Goal: Task Accomplishment & Management: Contribute content

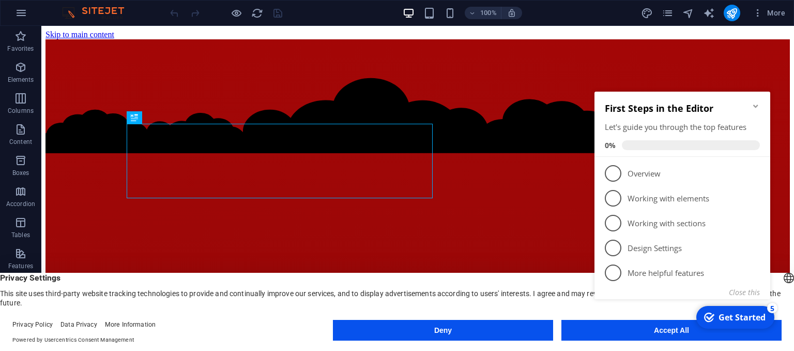
click div "checkmark Get Started 5 First Steps in the Editor Let's guide you through the t…"
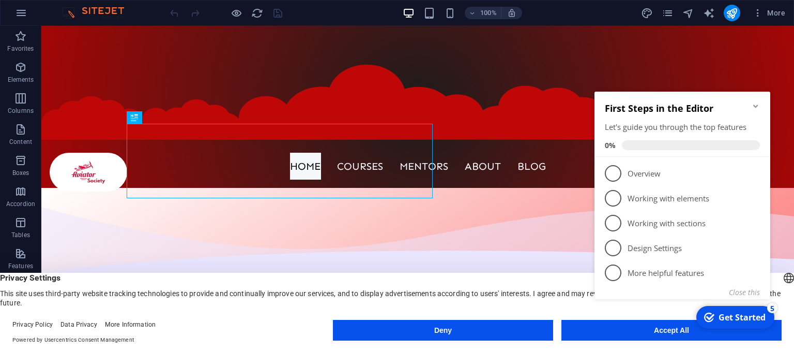
click at [754, 103] on icon "Minimize checklist" at bounding box center [756, 106] width 8 height 8
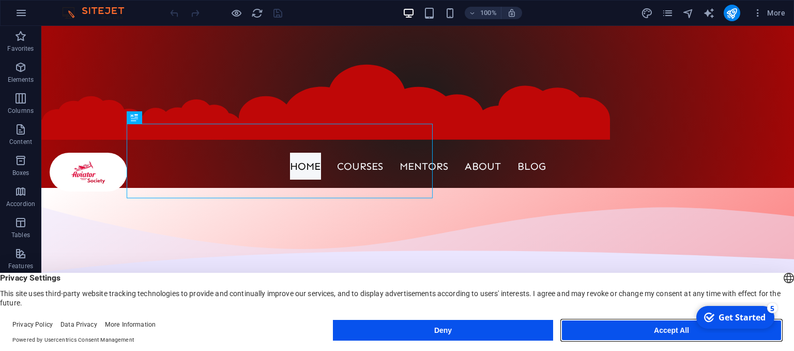
click at [660, 329] on button "Accept All" at bounding box center [672, 330] width 220 height 21
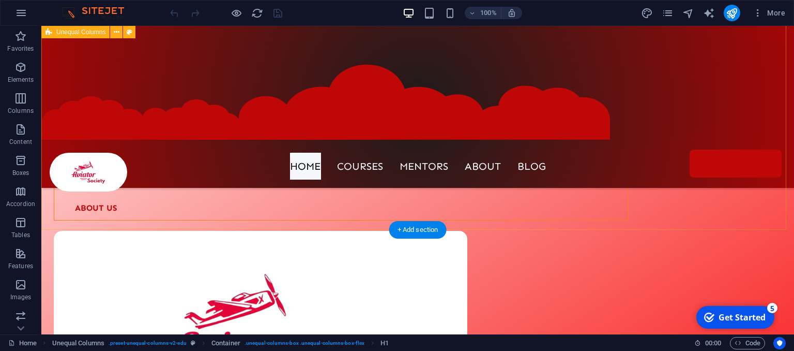
scroll to position [155, 0]
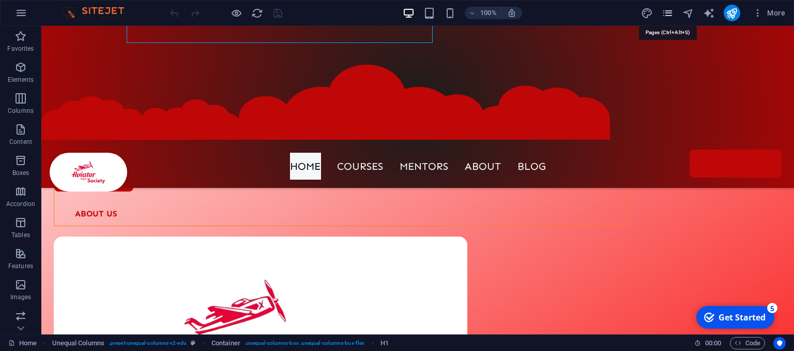
click at [669, 16] on icon "pages" at bounding box center [668, 13] width 12 height 12
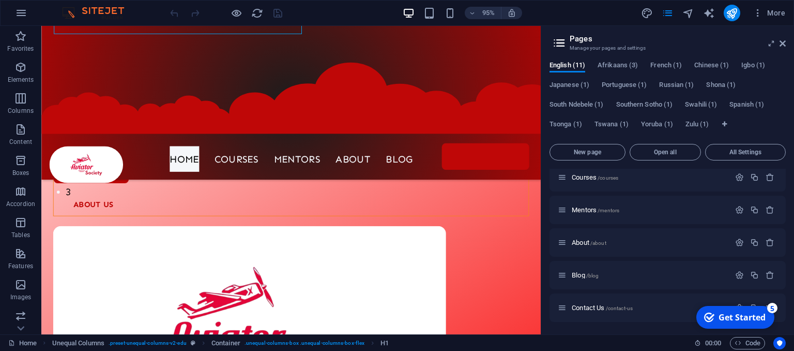
scroll to position [0, 0]
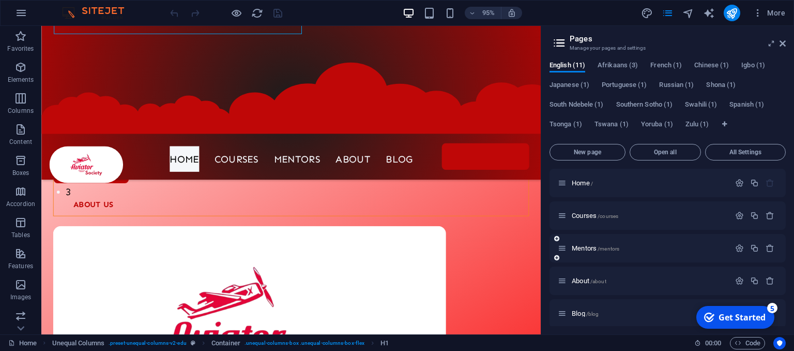
click at [577, 244] on div "Mentors /mentors" at bounding box center [644, 248] width 172 height 12
click at [593, 246] on span "Mentors /mentors" at bounding box center [596, 248] width 48 height 8
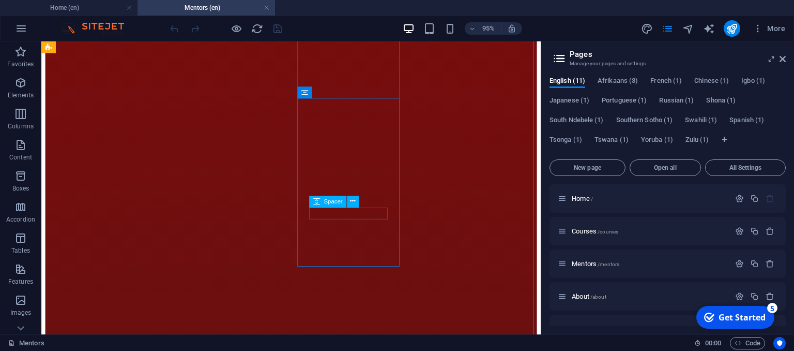
scroll to position [1293, 0]
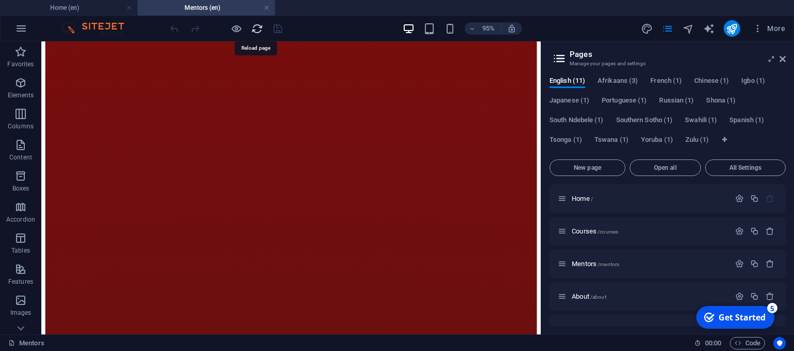
click at [259, 28] on icon "reload" at bounding box center [257, 29] width 12 height 12
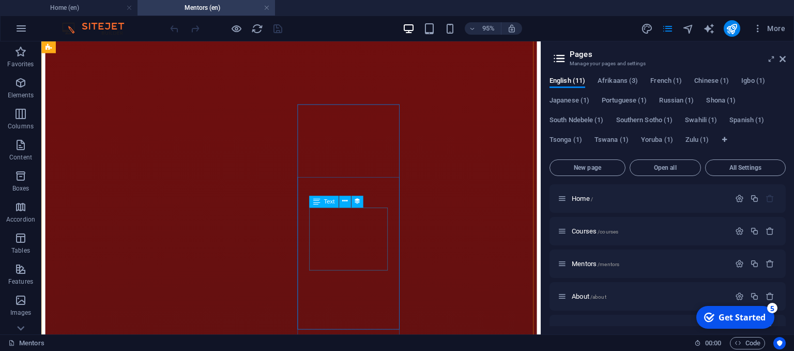
scroll to position [1552, 0]
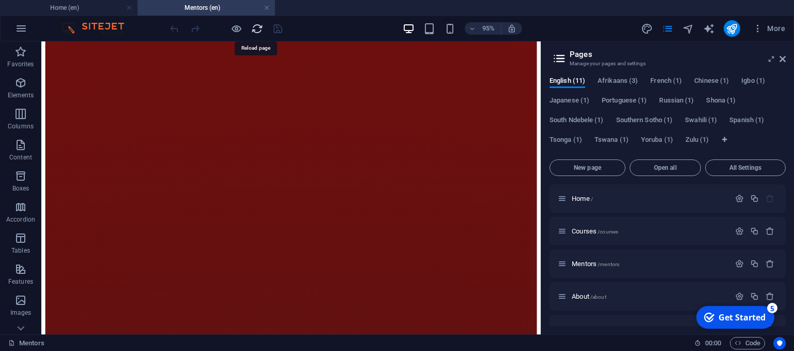
click at [253, 23] on icon "reload" at bounding box center [257, 29] width 12 height 12
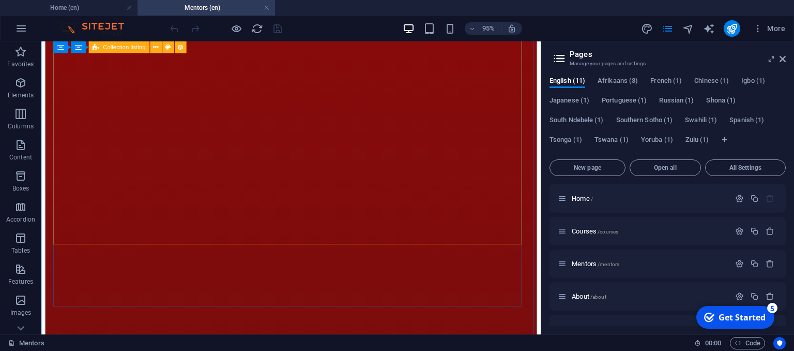
scroll to position [879, 0]
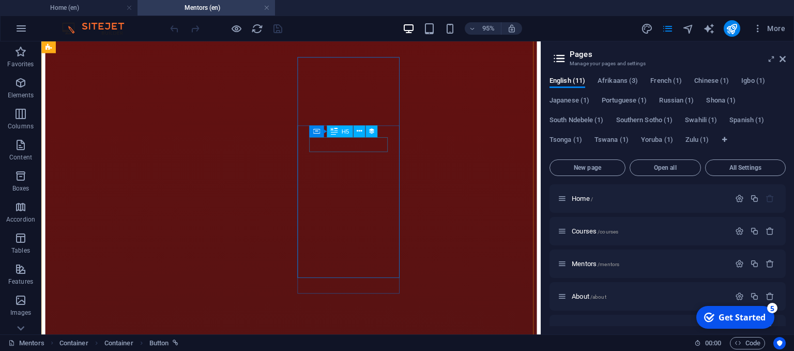
scroll to position [1862, 0]
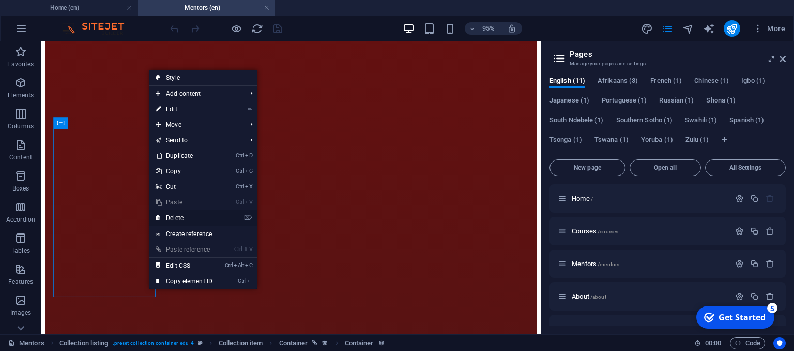
click at [180, 224] on link "⌦ Delete" at bounding box center [183, 218] width 69 height 16
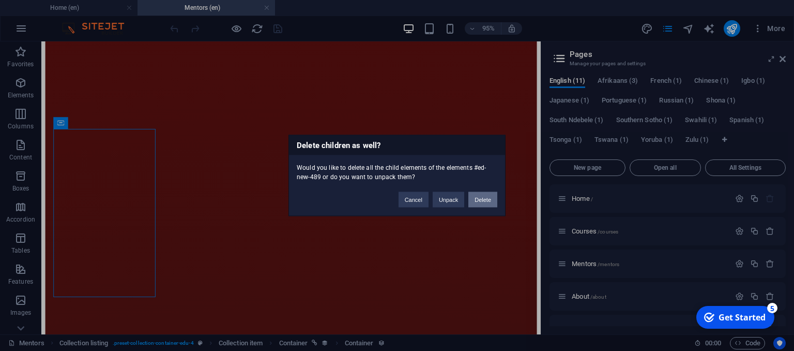
drag, startPoint x: 502, startPoint y: 199, endPoint x: 473, endPoint y: 203, distance: 29.2
click at [497, 199] on div "Cancel Unpack Delete" at bounding box center [448, 195] width 114 height 26
click at [484, 203] on button "Delete" at bounding box center [483, 200] width 29 height 16
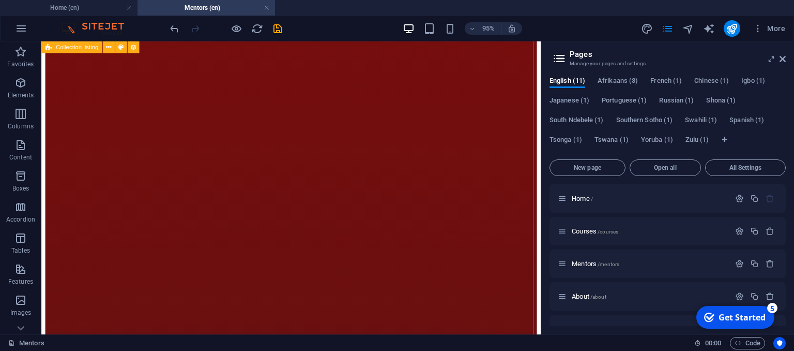
scroll to position [1456, 0]
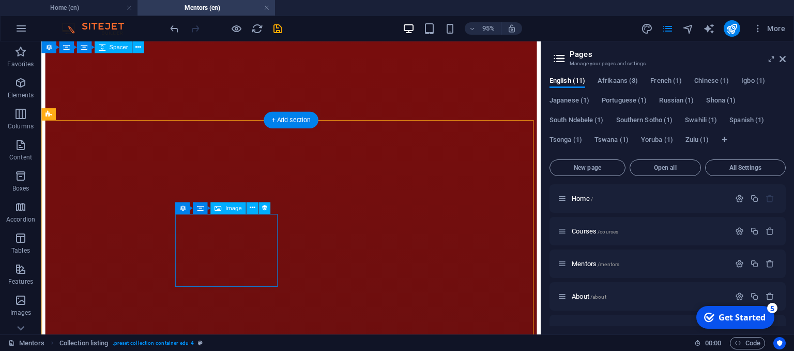
scroll to position [1250, 0]
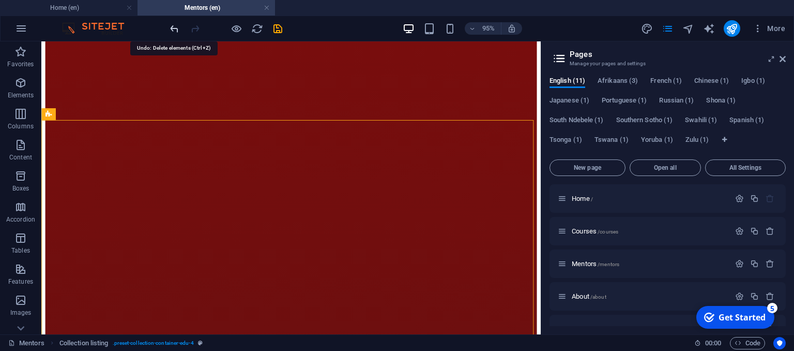
click at [170, 31] on icon "undo" at bounding box center [175, 29] width 12 height 12
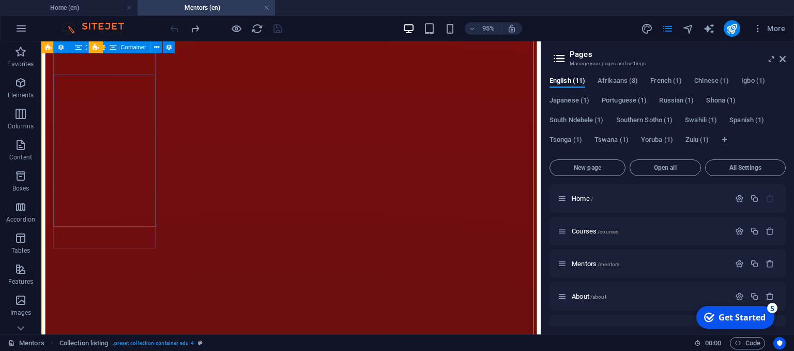
scroll to position [1268, 0]
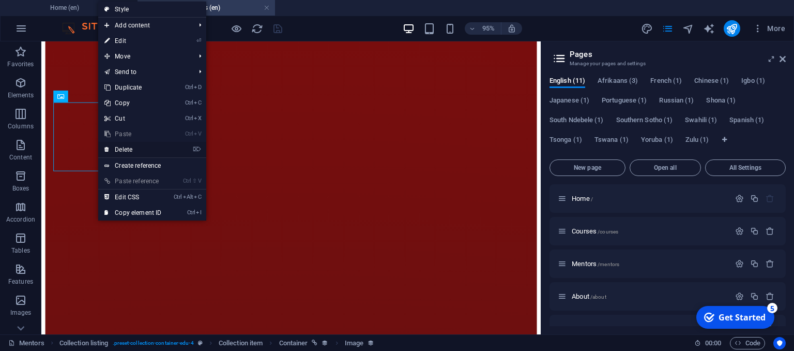
click at [124, 146] on link "⌦ Delete" at bounding box center [132, 150] width 69 height 16
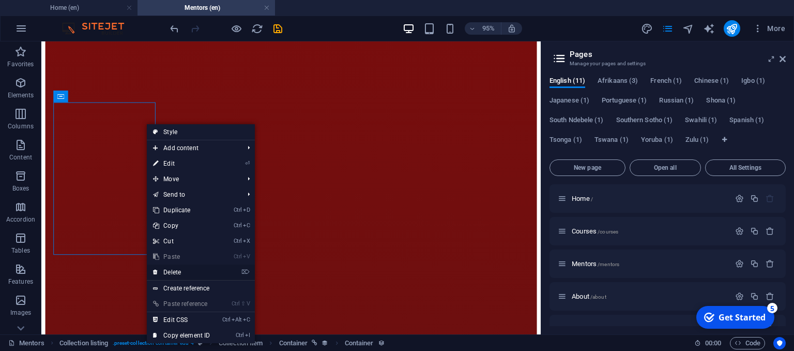
click at [185, 271] on link "⌦ Delete" at bounding box center [181, 272] width 69 height 16
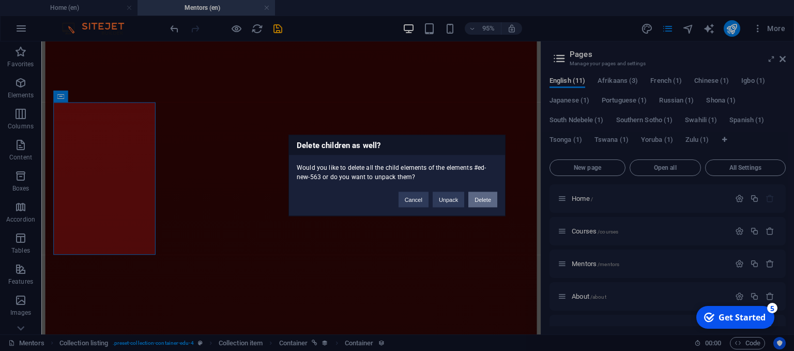
click at [479, 199] on button "Delete" at bounding box center [483, 200] width 29 height 16
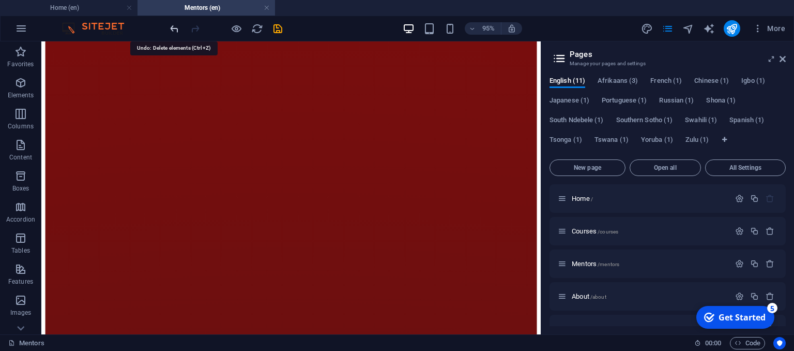
click at [170, 34] on icon "undo" at bounding box center [175, 29] width 12 height 12
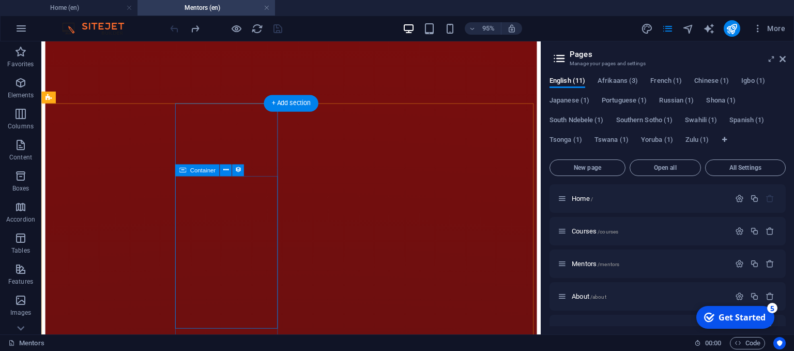
scroll to position [1164, 0]
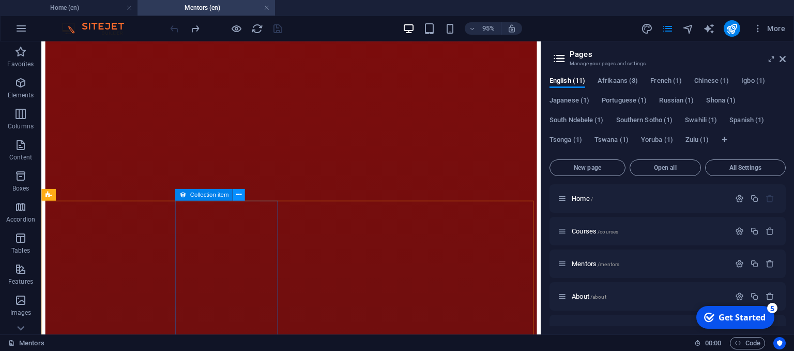
click at [238, 192] on icon at bounding box center [238, 195] width 5 height 10
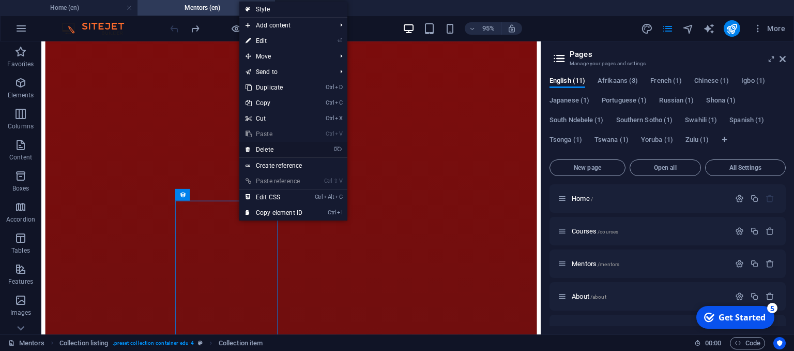
click at [282, 149] on link "⌦ Delete" at bounding box center [273, 150] width 69 height 16
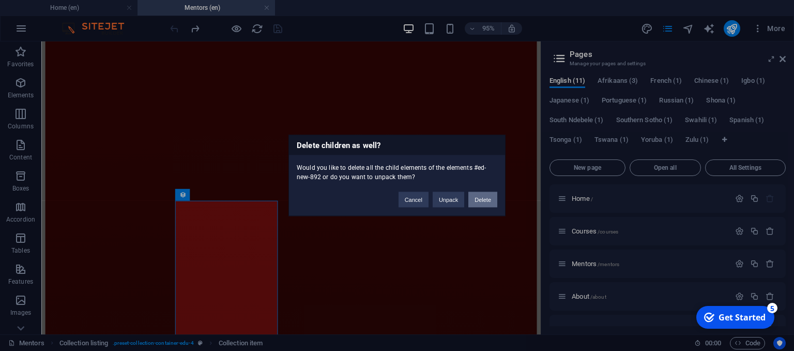
click at [485, 202] on button "Delete" at bounding box center [483, 200] width 29 height 16
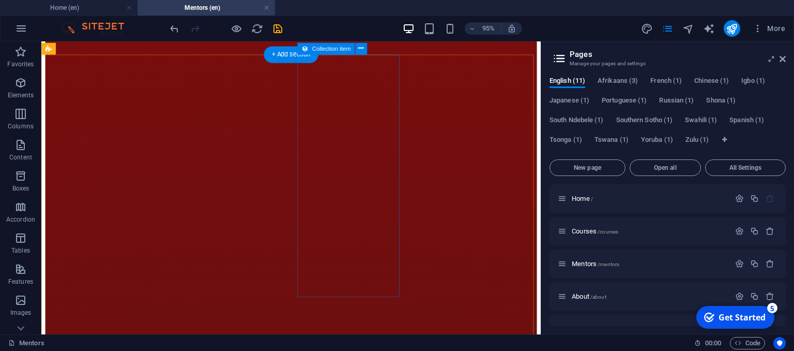
scroll to position [1319, 0]
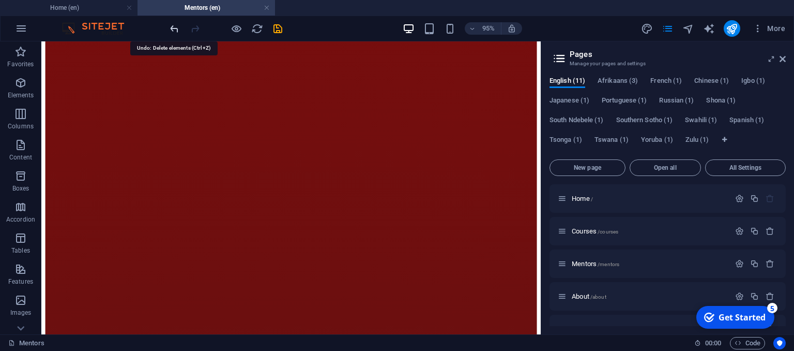
click at [172, 23] on icon "undo" at bounding box center [175, 29] width 12 height 12
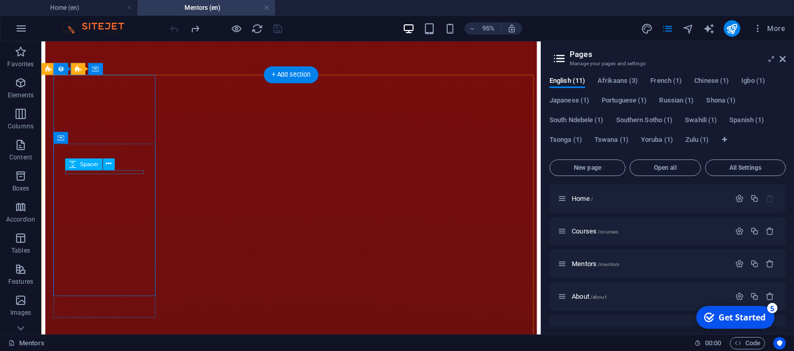
scroll to position [1216, 0]
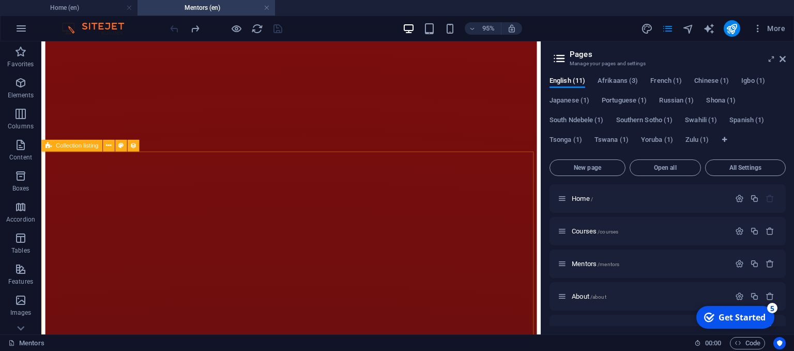
click at [54, 143] on div "Collection listing" at bounding box center [71, 146] width 61 height 12
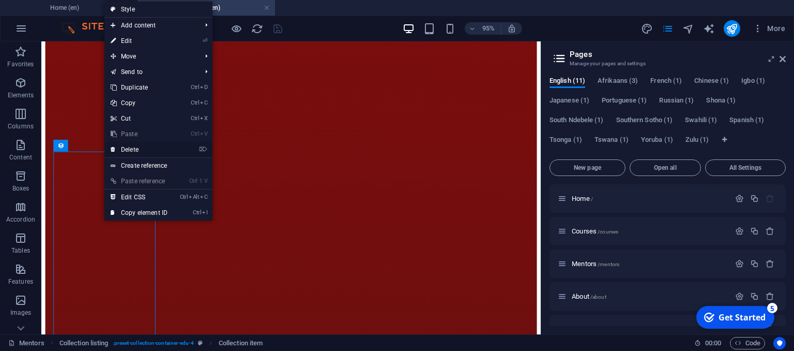
click at [145, 146] on link "⌦ Delete" at bounding box center [138, 150] width 69 height 16
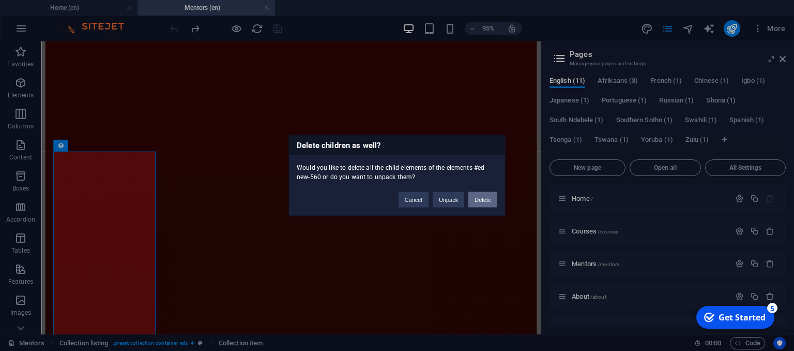
click at [486, 197] on button "Delete" at bounding box center [483, 200] width 29 height 16
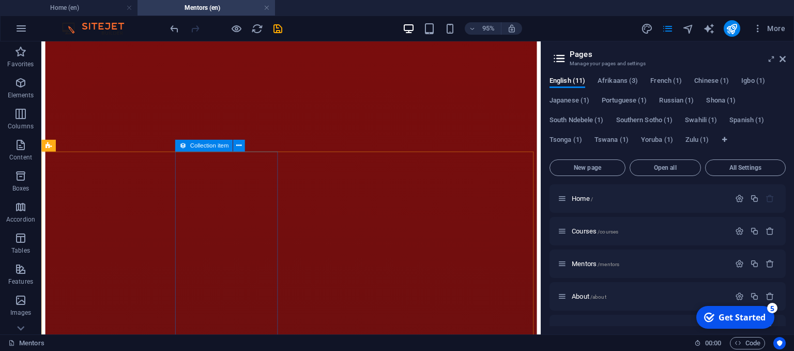
click at [195, 148] on span "Collection item" at bounding box center [209, 146] width 39 height 6
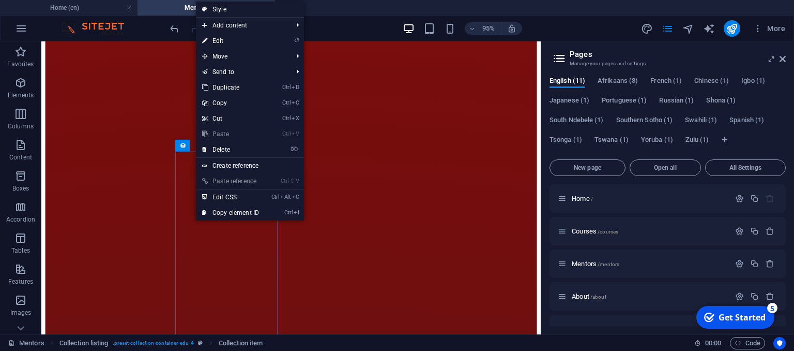
click at [248, 141] on link "Ctrl V Paste" at bounding box center [230, 134] width 69 height 16
click at [249, 143] on link "⌦ Delete" at bounding box center [230, 150] width 69 height 16
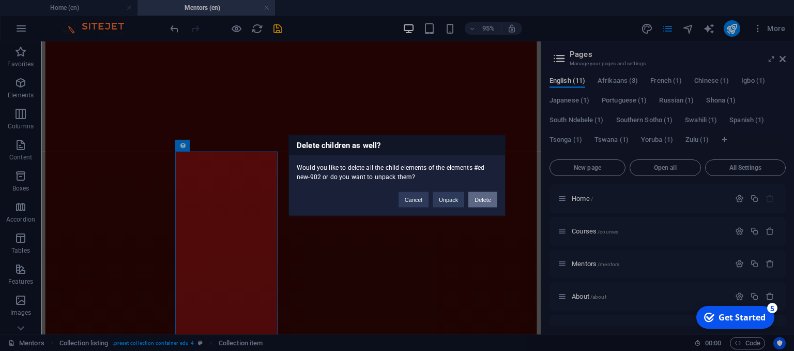
click at [485, 195] on button "Delete" at bounding box center [483, 200] width 29 height 16
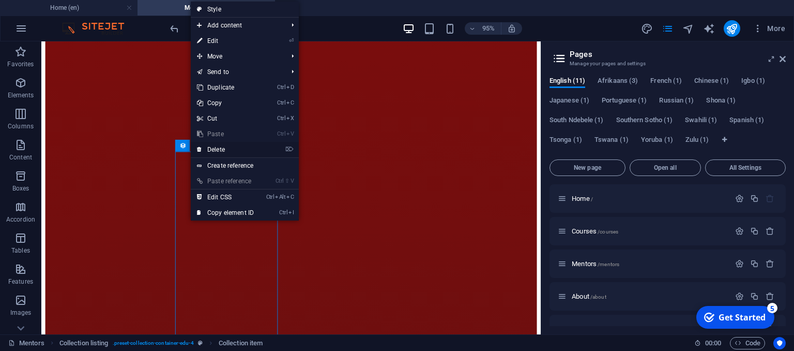
click at [240, 146] on link "⌦ Delete" at bounding box center [225, 150] width 69 height 16
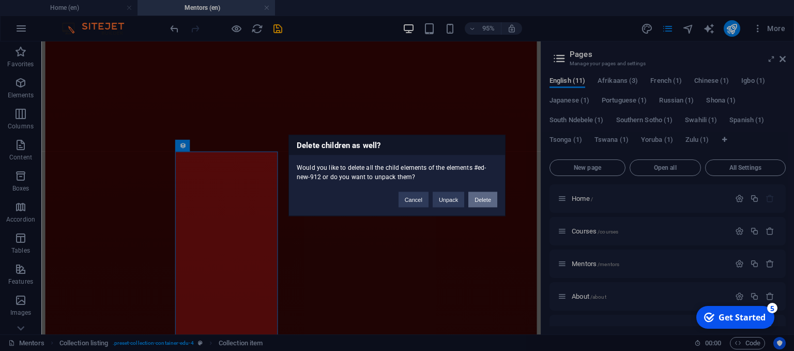
drag, startPoint x: 486, startPoint y: 201, endPoint x: 455, endPoint y: 168, distance: 45.4
click at [486, 201] on button "Delete" at bounding box center [483, 200] width 29 height 16
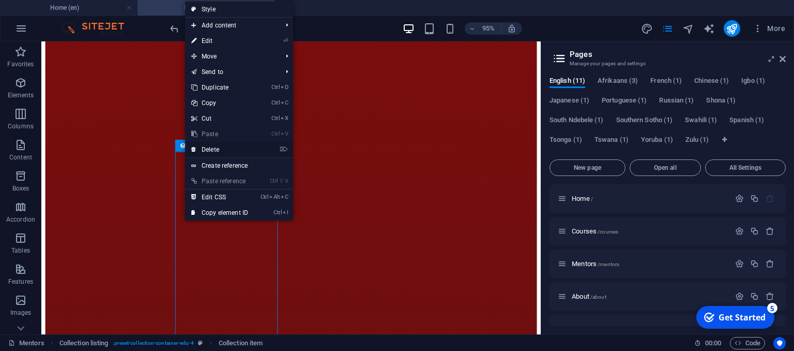
click at [204, 145] on link "⌦ Delete" at bounding box center [219, 150] width 69 height 16
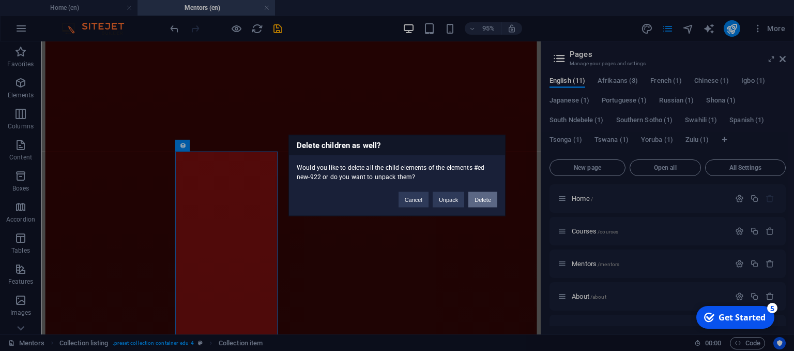
click at [485, 195] on button "Delete" at bounding box center [483, 200] width 29 height 16
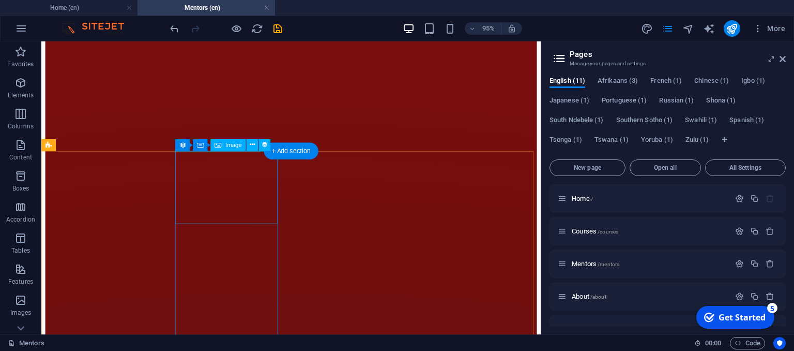
scroll to position [1268, 0]
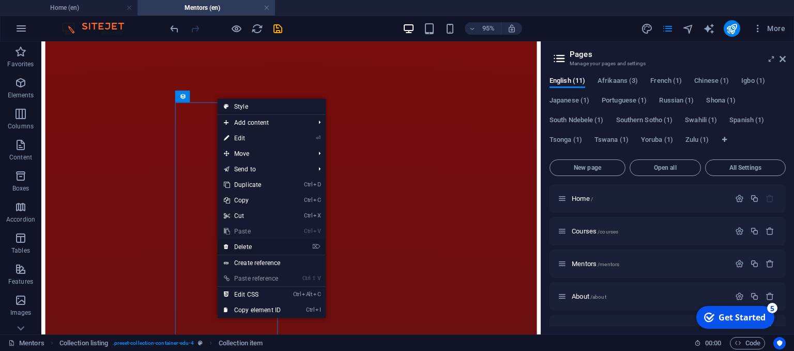
click at [277, 243] on link "⌦ Delete" at bounding box center [252, 247] width 69 height 16
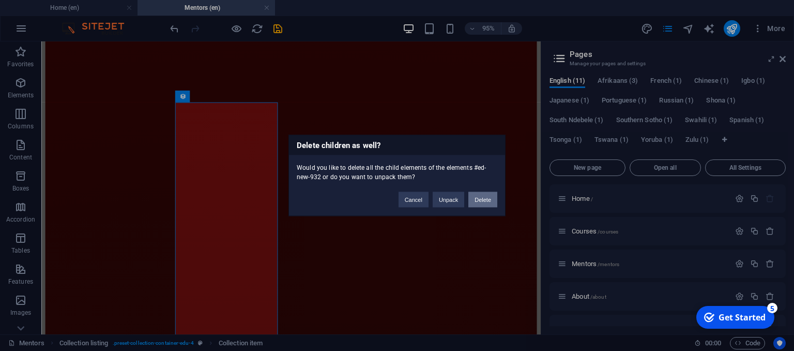
click at [483, 197] on button "Delete" at bounding box center [483, 200] width 29 height 16
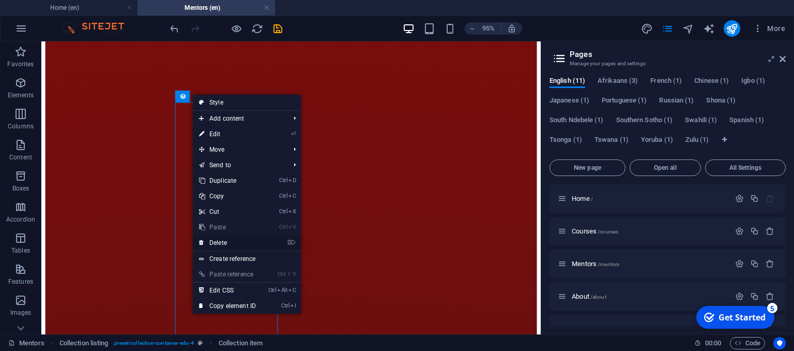
click at [213, 240] on link "⌦ Delete" at bounding box center [227, 243] width 69 height 16
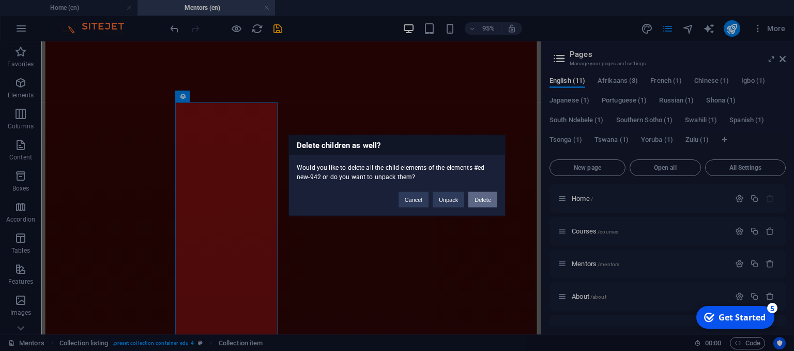
click at [482, 201] on button "Delete" at bounding box center [483, 200] width 29 height 16
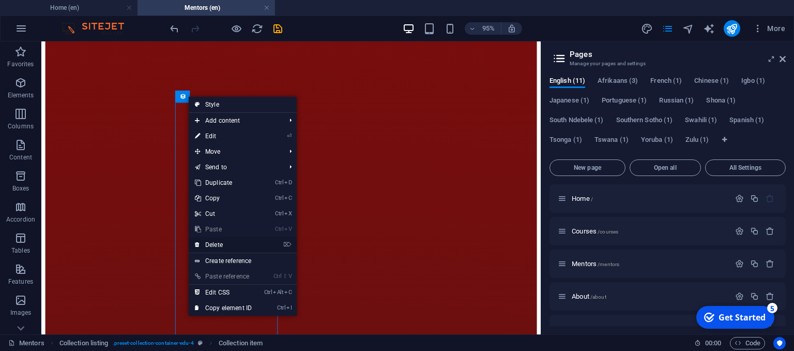
click at [211, 244] on link "⌦ Delete" at bounding box center [223, 245] width 69 height 16
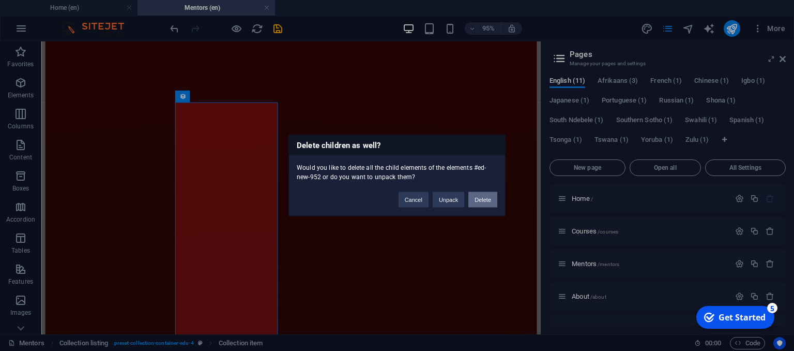
click at [488, 197] on button "Delete" at bounding box center [483, 200] width 29 height 16
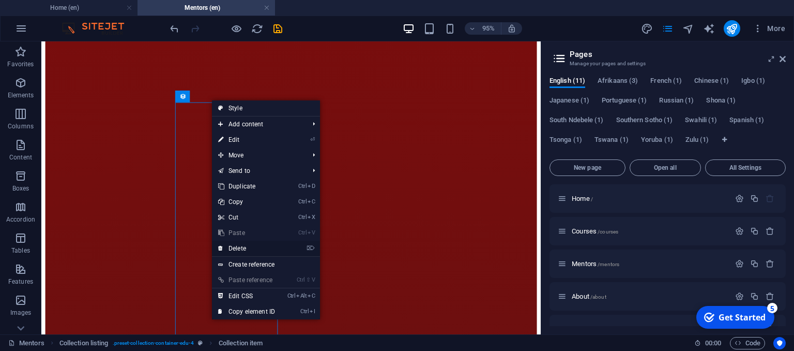
click at [255, 247] on link "⌦ Delete" at bounding box center [246, 248] width 69 height 16
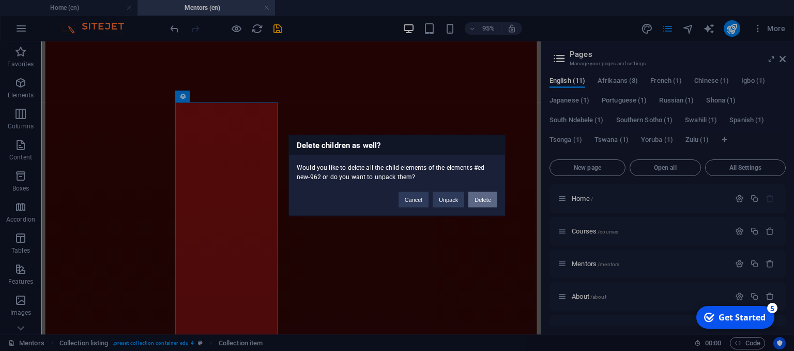
click at [483, 201] on button "Delete" at bounding box center [483, 200] width 29 height 16
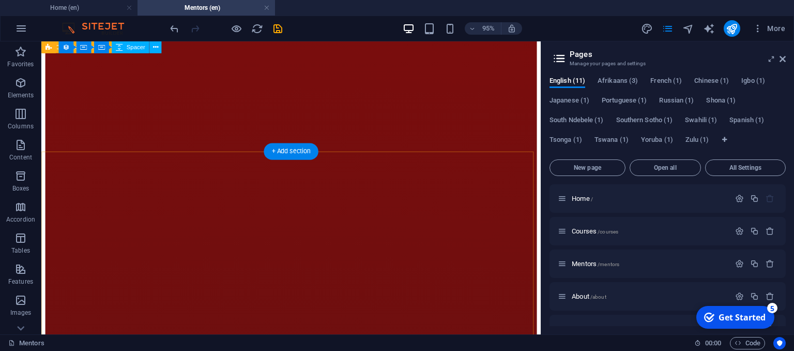
scroll to position [1216, 0]
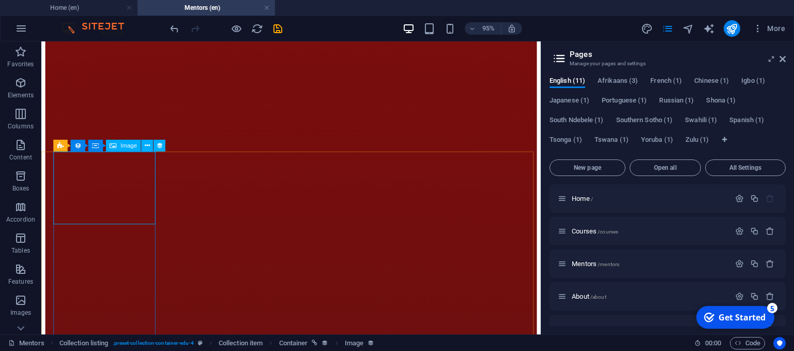
click at [128, 145] on span "Image" at bounding box center [129, 146] width 17 height 6
click at [121, 143] on span "Image" at bounding box center [129, 146] width 17 height 6
select select "%"
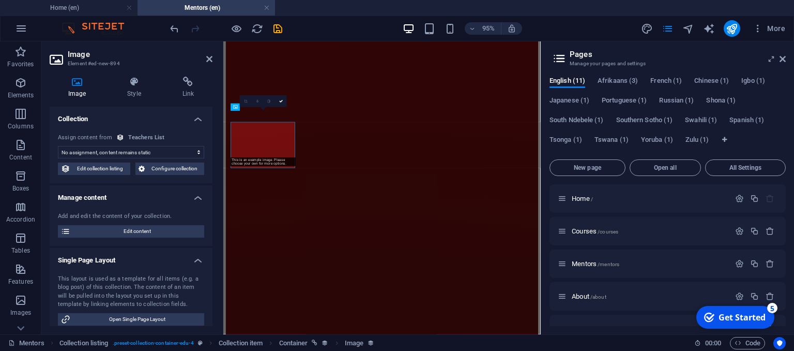
scroll to position [1198, 0]
select select "teacher-image"
click at [76, 81] on icon at bounding box center [77, 82] width 55 height 10
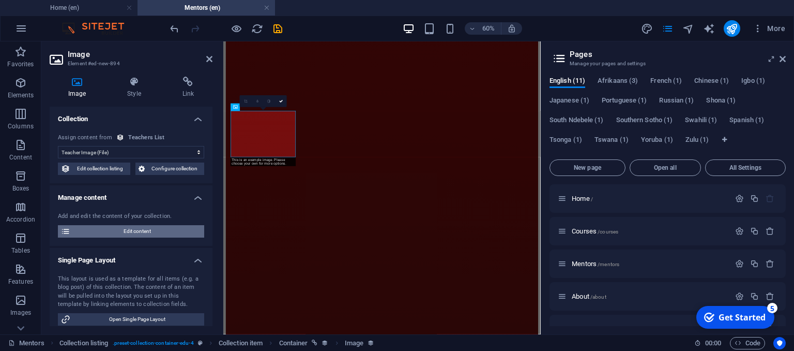
click at [146, 228] on span "Edit content" at bounding box center [137, 231] width 128 height 12
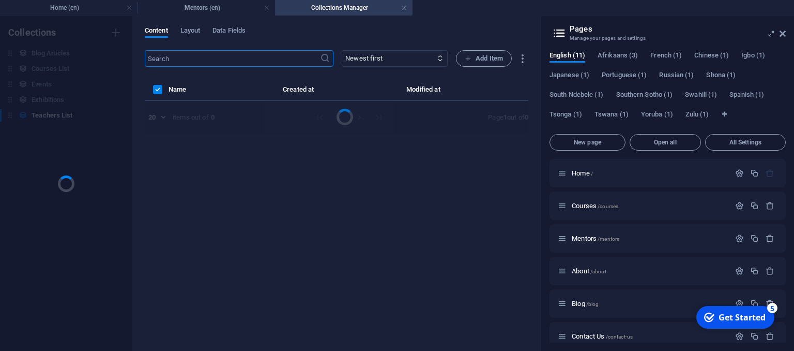
scroll to position [0, 0]
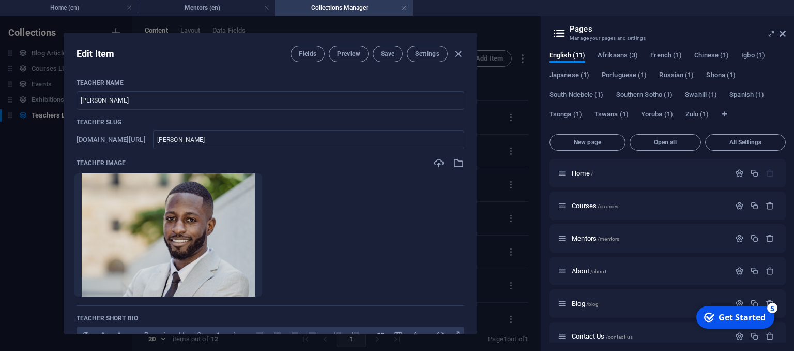
drag, startPoint x: 162, startPoint y: 207, endPoint x: 168, endPoint y: 212, distance: 7.0
click at [168, 212] on ul "Drop files here to upload them instantly" at bounding box center [271, 235] width 388 height 124
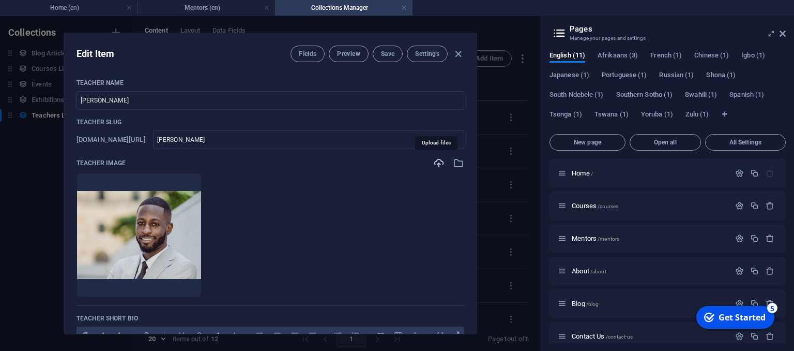
click at [434, 166] on icon "button" at bounding box center [438, 162] width 11 height 11
click at [433, 164] on icon "button" at bounding box center [438, 162] width 11 height 11
drag, startPoint x: 174, startPoint y: 100, endPoint x: 12, endPoint y: 119, distance: 162.6
click at [5, 118] on div "Edit Item Fields Preview Save Settings Teacher Name [PERSON_NAME] ​ Teacher Slu…" at bounding box center [270, 183] width 541 height 335
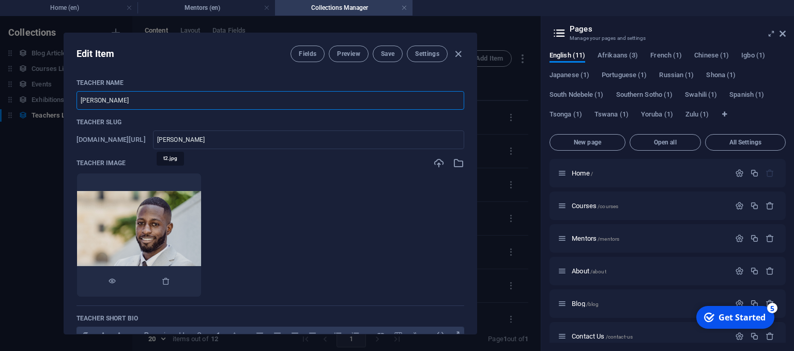
type input "T"
type input "t"
type input "[PERSON_NAME]"
type input "ty"
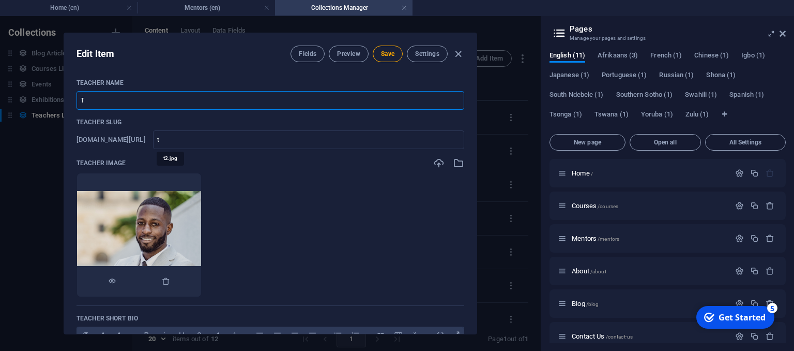
type input "ty"
type input "Tyr"
type input "tyr"
type input "Tyro"
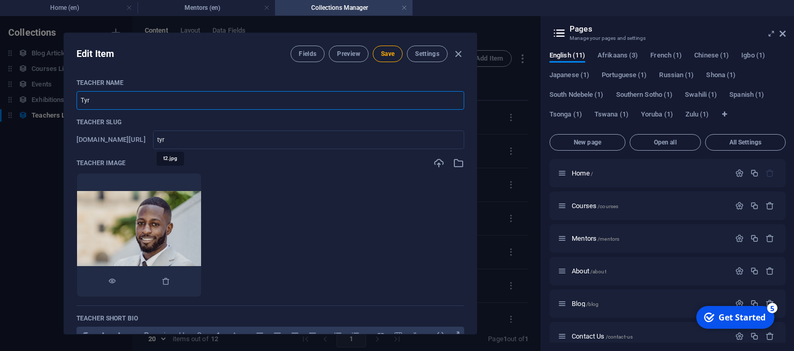
type input "tyro"
type input "[PERSON_NAME]"
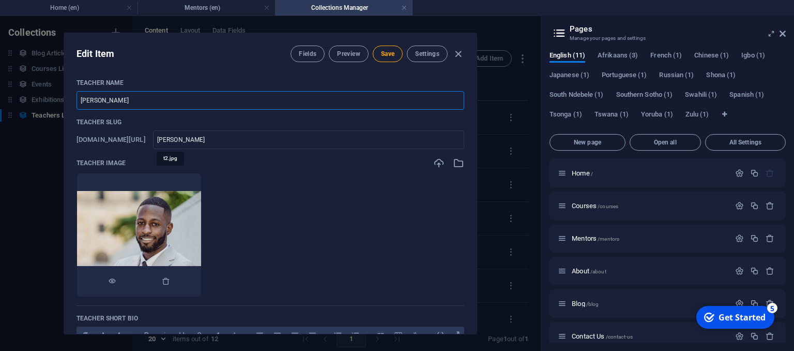
type input "[PERSON_NAME] v"
type input "[PERSON_NAME]-v"
type input "[PERSON_NAME] va"
type input "[PERSON_NAME]-va"
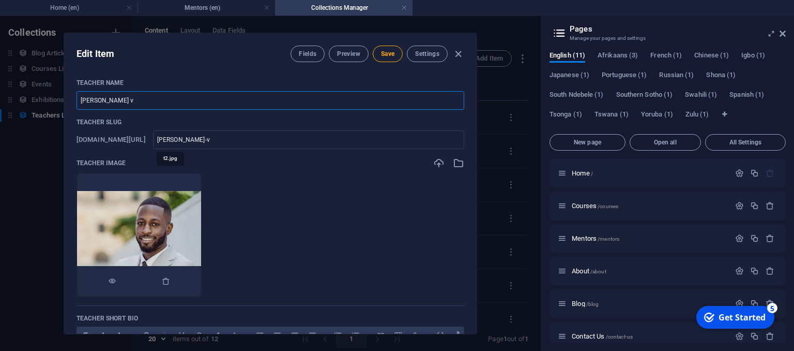
type input "[PERSON_NAME]-va"
type input "[PERSON_NAME] van"
type input "[PERSON_NAME]-van"
type input "[PERSON_NAME] van W"
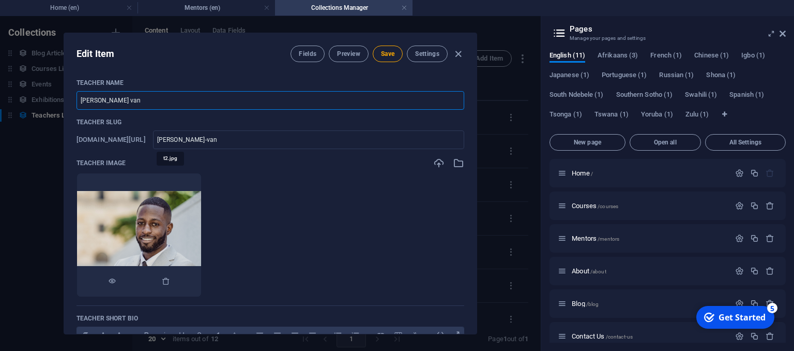
type input "[PERSON_NAME]-van-w"
type input "[PERSON_NAME] van [PERSON_NAME]"
type input "[PERSON_NAME]-van-wy"
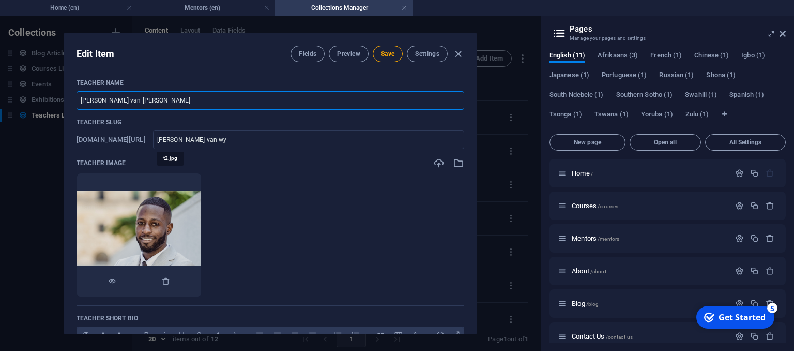
type input "[PERSON_NAME] van Wyk"
type input "[PERSON_NAME]-van-wyk"
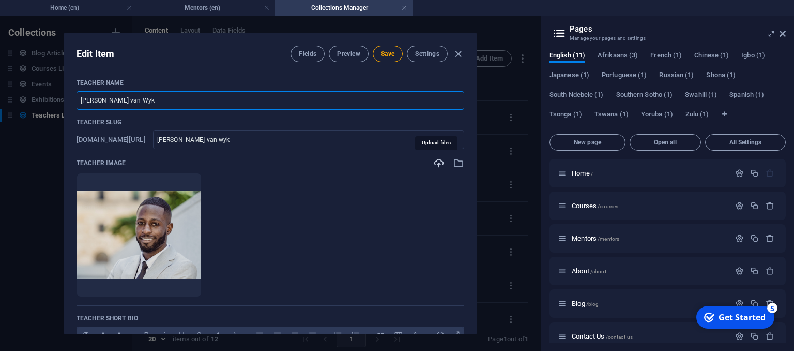
type input "[PERSON_NAME] van Wyk"
click at [434, 163] on icon "button" at bounding box center [438, 162] width 11 height 11
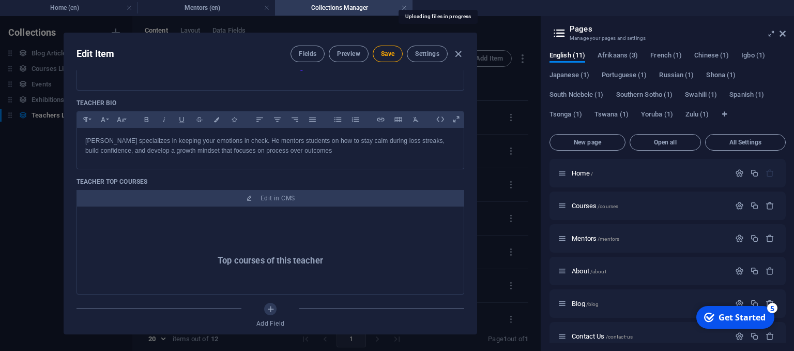
scroll to position [517, 0]
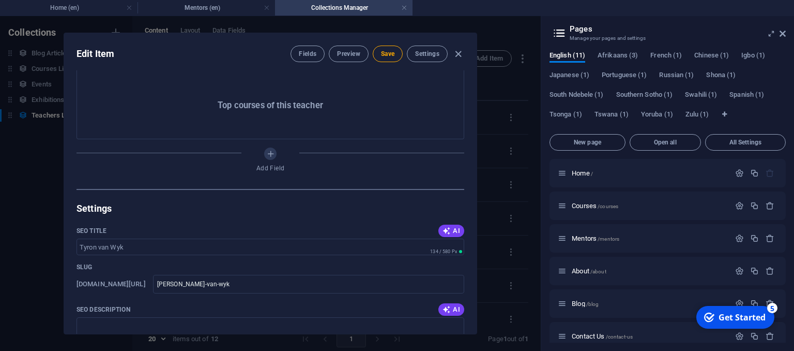
drag, startPoint x: 327, startPoint y: 163, endPoint x: 226, endPoint y: 218, distance: 115.7
click at [226, 218] on div "Teacher Name [PERSON_NAME] ​ Teacher Slug [DOMAIN_NAME][URL] [PERSON_NAME]-van-…" at bounding box center [270, 201] width 413 height 263
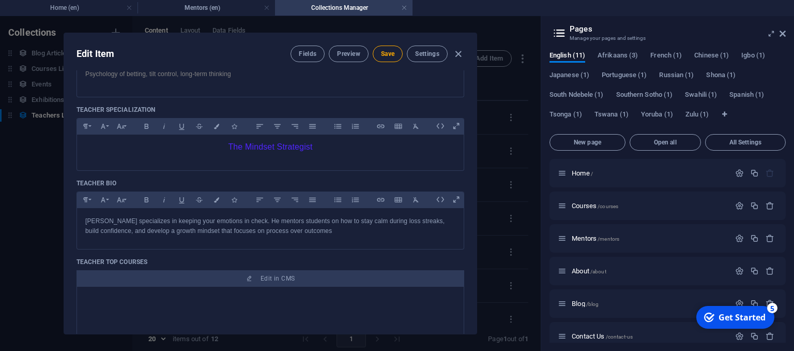
scroll to position [0, 0]
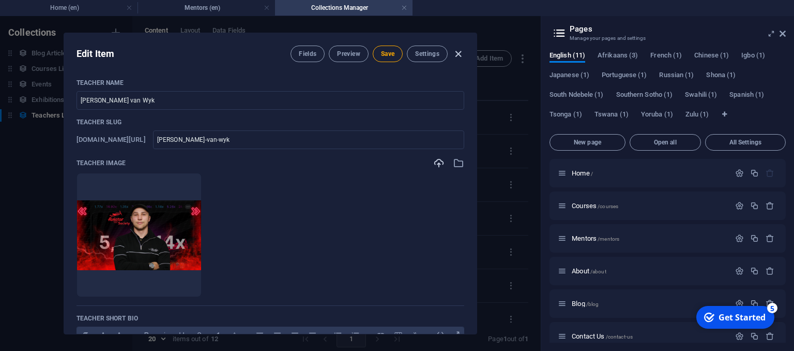
click at [457, 51] on icon "button" at bounding box center [459, 54] width 12 height 12
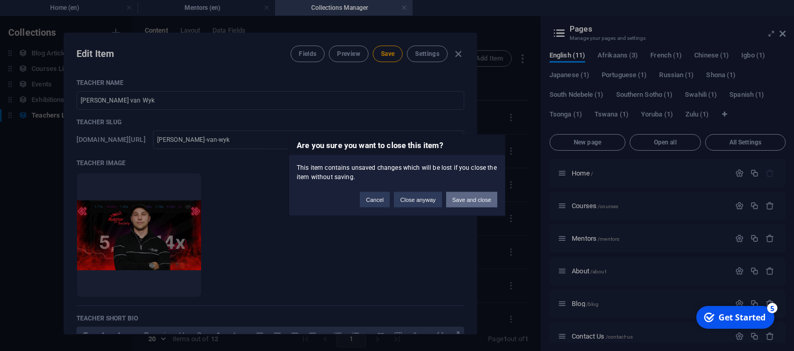
click at [469, 193] on button "Save and close" at bounding box center [471, 200] width 51 height 16
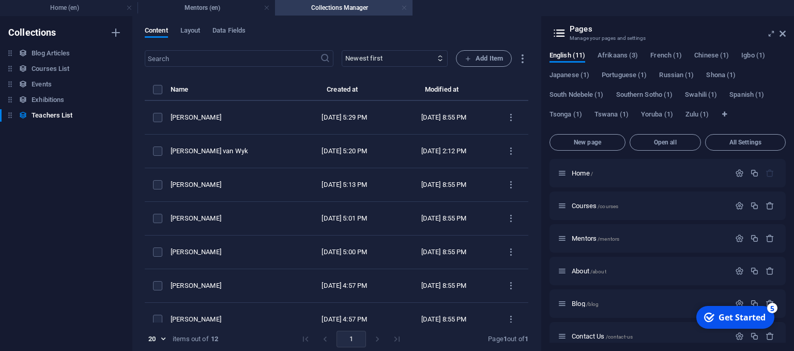
click at [405, 8] on link at bounding box center [404, 8] width 6 height 10
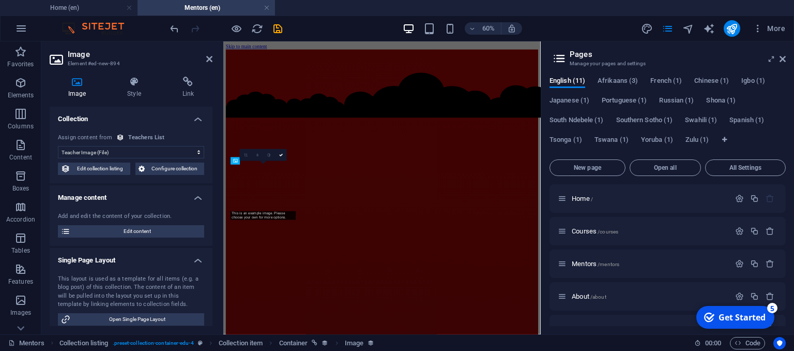
scroll to position [1198, 0]
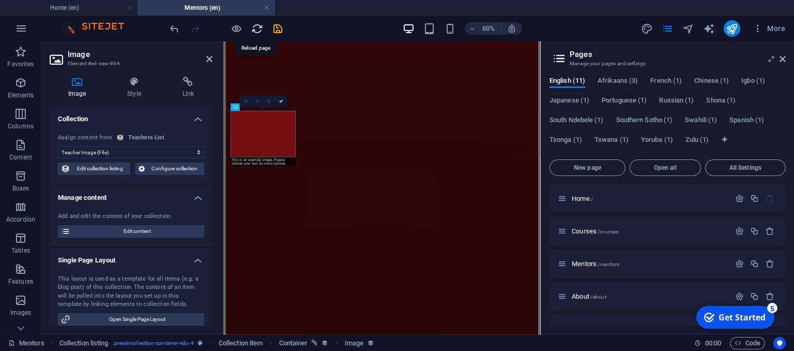
click at [252, 31] on icon "reload" at bounding box center [257, 29] width 12 height 12
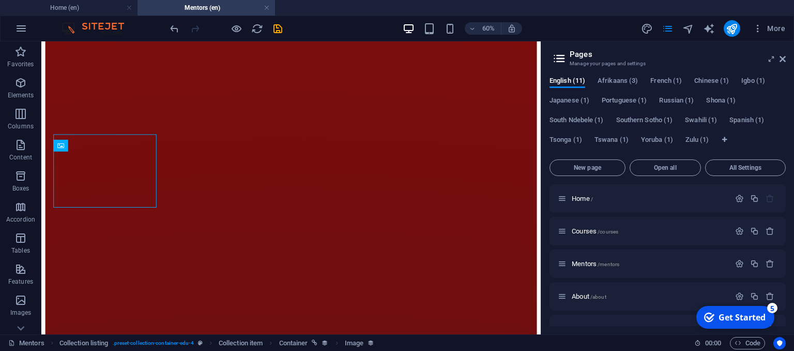
scroll to position [1216, 0]
click at [279, 29] on icon "save" at bounding box center [278, 29] width 12 height 12
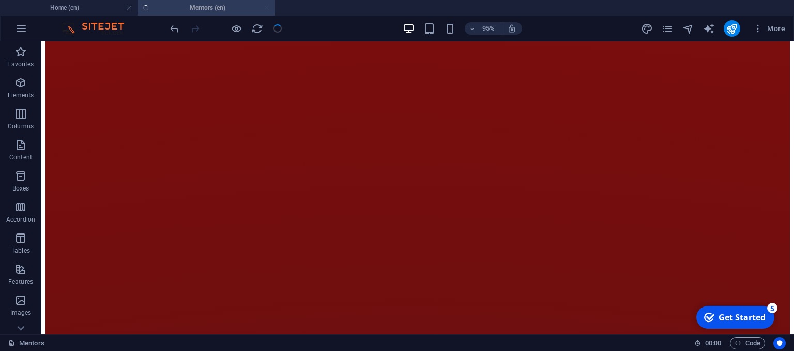
scroll to position [1191, 0]
click at [257, 27] on icon "reload" at bounding box center [257, 29] width 12 height 12
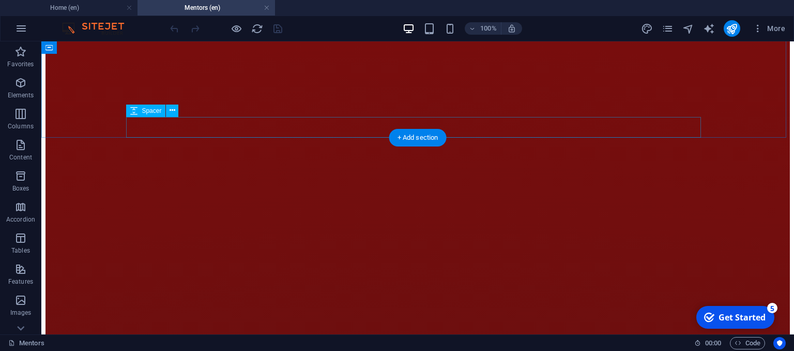
scroll to position [1345, 0]
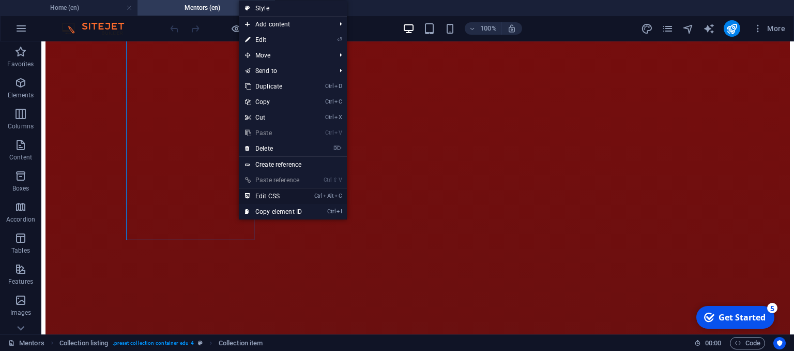
click at [292, 194] on link "Ctrl Alt C Edit CSS" at bounding box center [273, 196] width 69 height 16
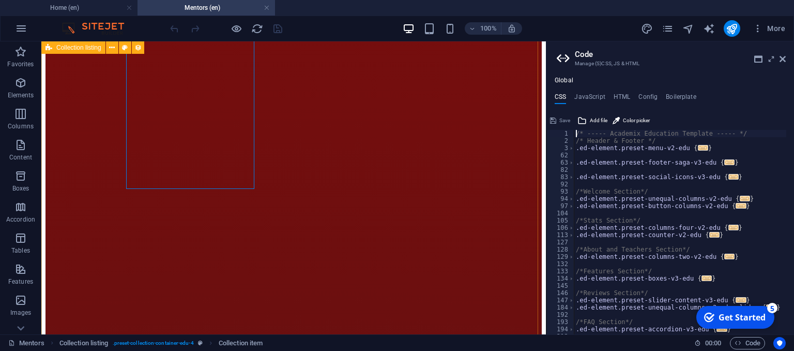
scroll to position [1396, 0]
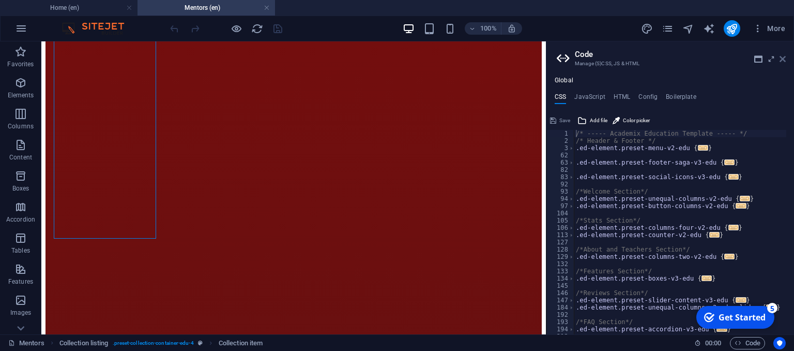
drag, startPoint x: 785, startPoint y: 56, endPoint x: 715, endPoint y: 17, distance: 80.1
click at [785, 56] on icon at bounding box center [783, 59] width 6 height 8
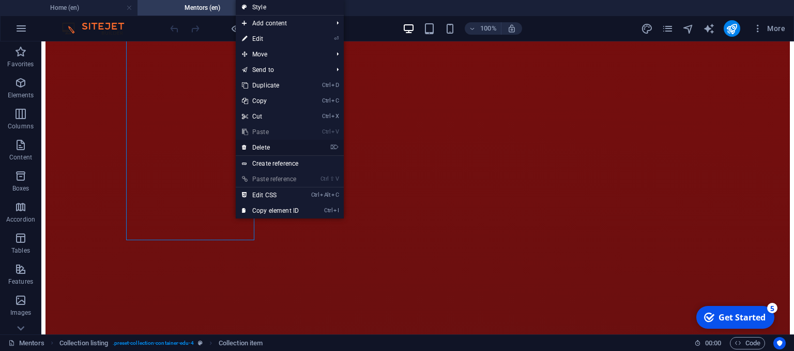
click at [260, 151] on link "⌦ Delete" at bounding box center [270, 148] width 69 height 16
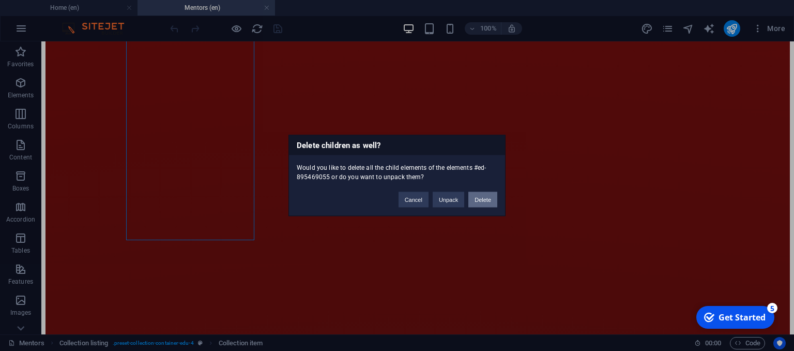
click at [480, 201] on button "Delete" at bounding box center [483, 200] width 29 height 16
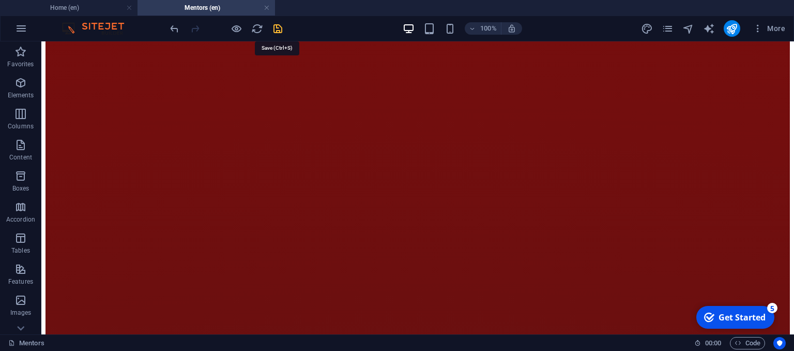
click at [275, 29] on icon "save" at bounding box center [278, 29] width 12 height 12
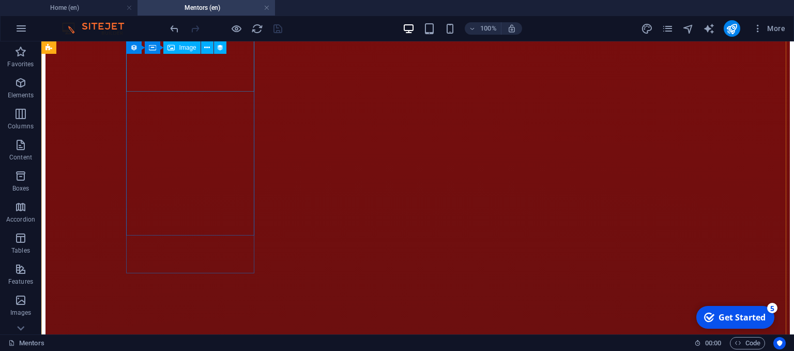
scroll to position [1293, 0]
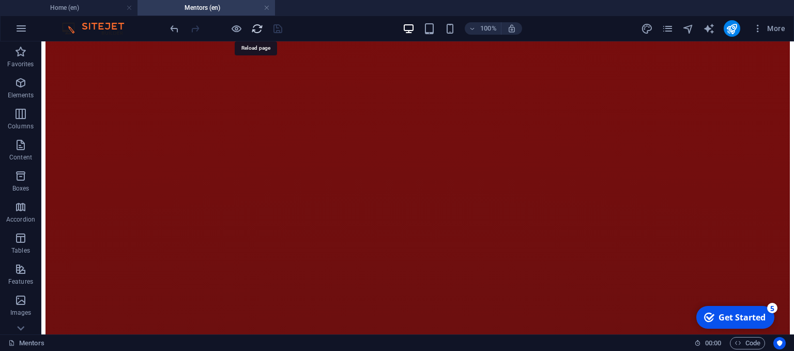
click at [251, 29] on icon "reload" at bounding box center [257, 29] width 12 height 12
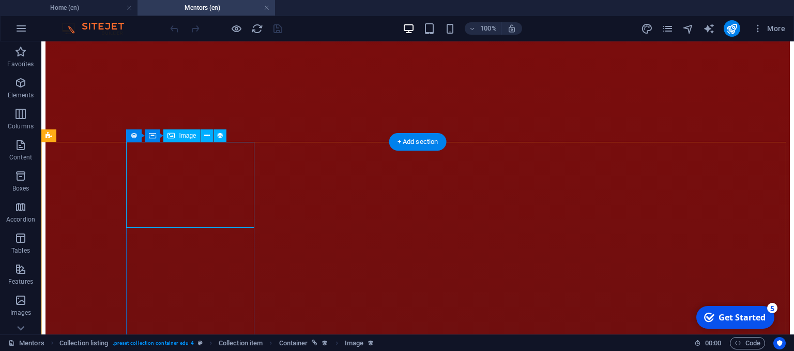
scroll to position [1190, 0]
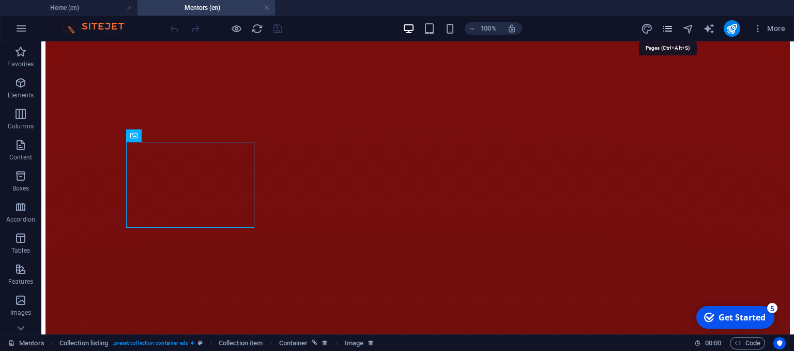
click at [664, 27] on icon "pages" at bounding box center [668, 29] width 12 height 12
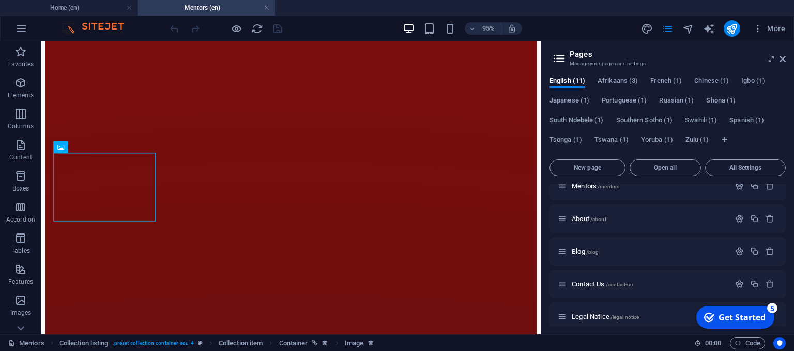
scroll to position [217, 0]
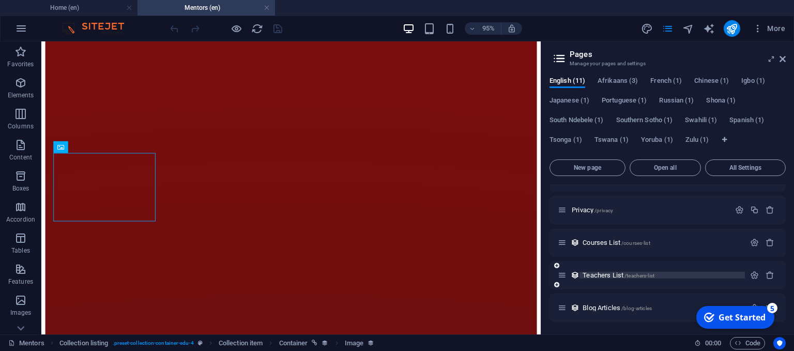
click at [631, 276] on span "/teachers-list" at bounding box center [640, 276] width 30 height 6
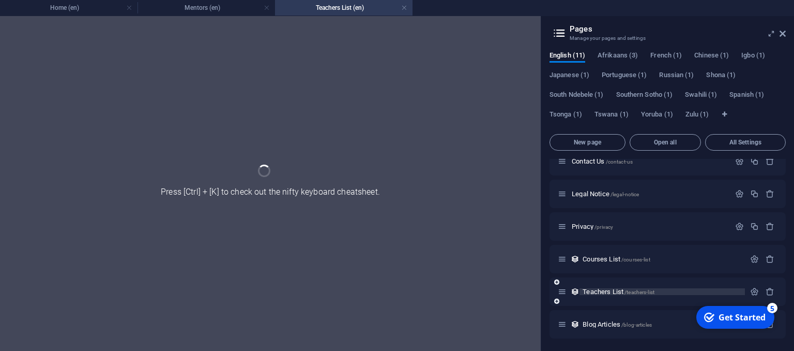
scroll to position [174, 0]
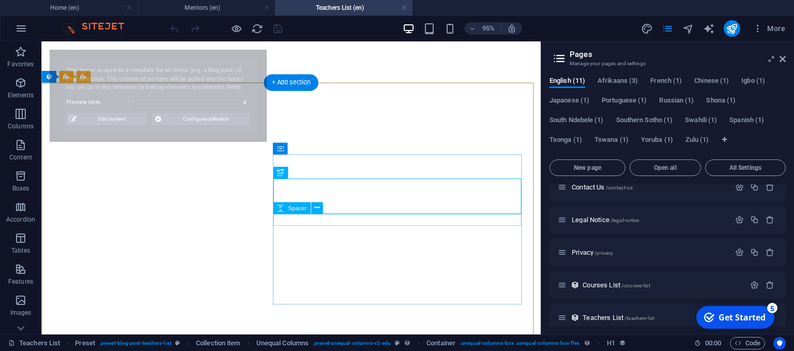
select select "6862ddb9d03a298f7b0369fe"
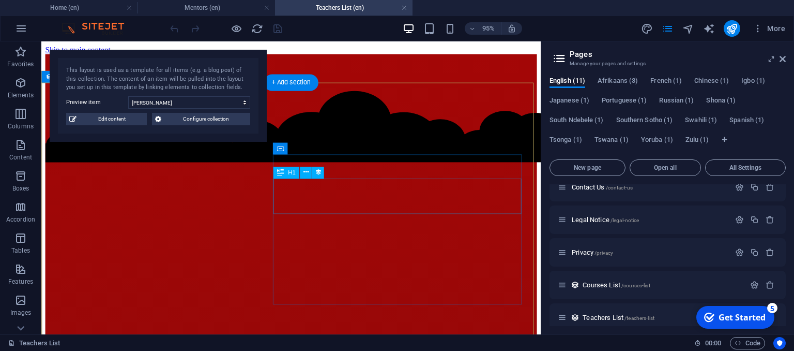
scroll to position [207, 0]
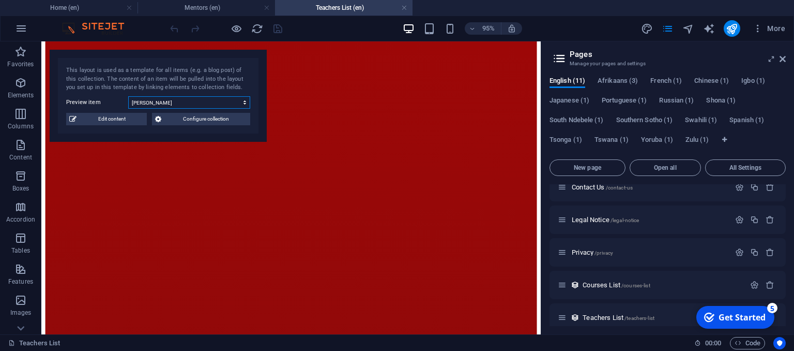
click at [175, 107] on select "[PERSON_NAME] [PERSON_NAME] van Wyk [PERSON_NAME] [PERSON_NAME] [PERSON_NAME] […" at bounding box center [189, 102] width 122 height 12
click at [119, 119] on span "Edit content" at bounding box center [112, 119] width 64 height 12
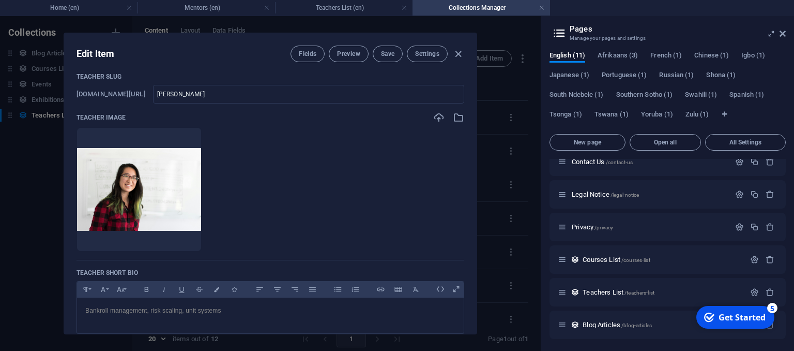
scroll to position [0, 0]
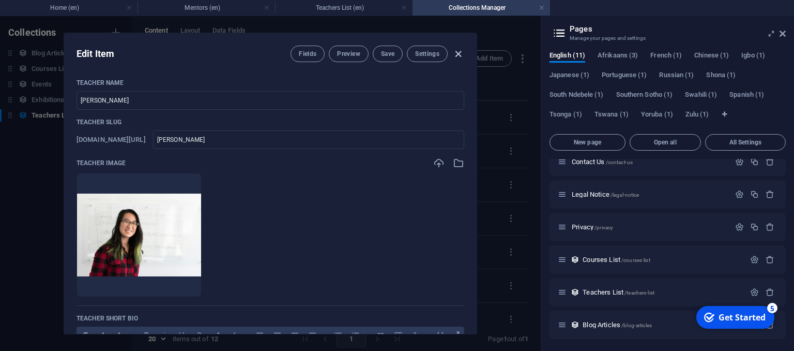
click at [456, 51] on icon "button" at bounding box center [459, 54] width 12 height 12
type input "[PERSON_NAME]"
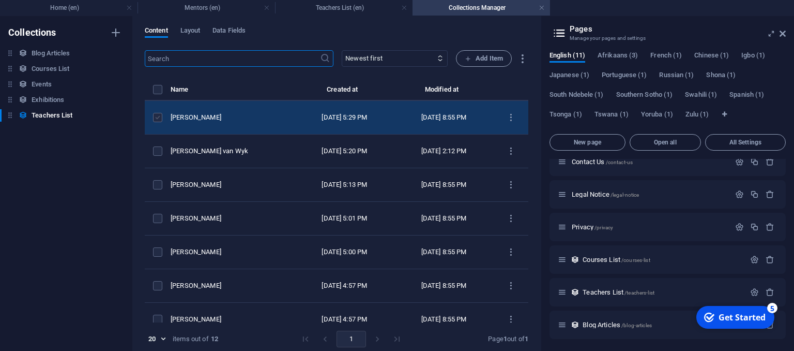
click at [154, 119] on label "items list" at bounding box center [157, 117] width 9 height 9
click at [0, 0] on input "items list" at bounding box center [0, 0] width 0 height 0
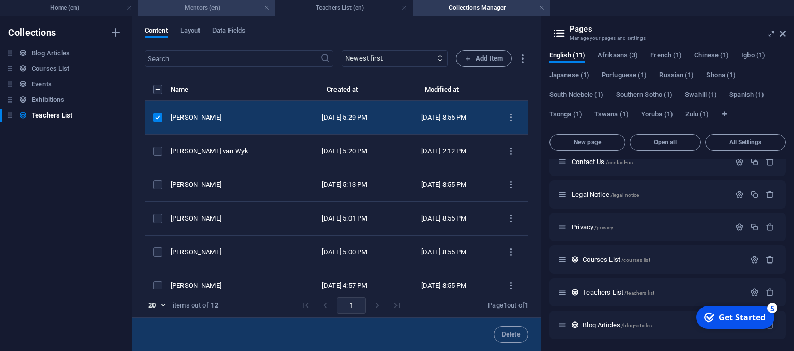
click at [197, 5] on h4 "Mentors (en)" at bounding box center [207, 7] width 138 height 11
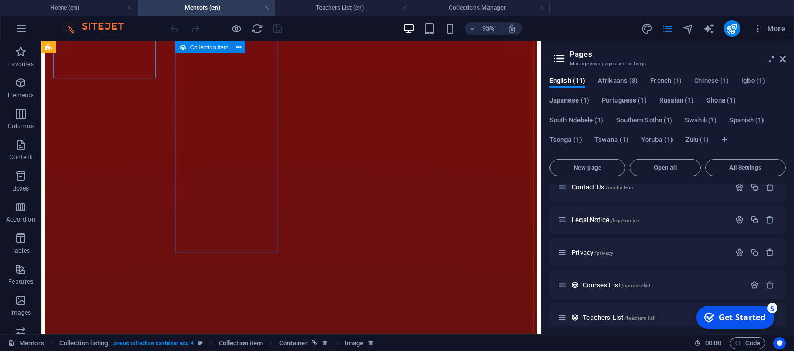
scroll to position [1262, 0]
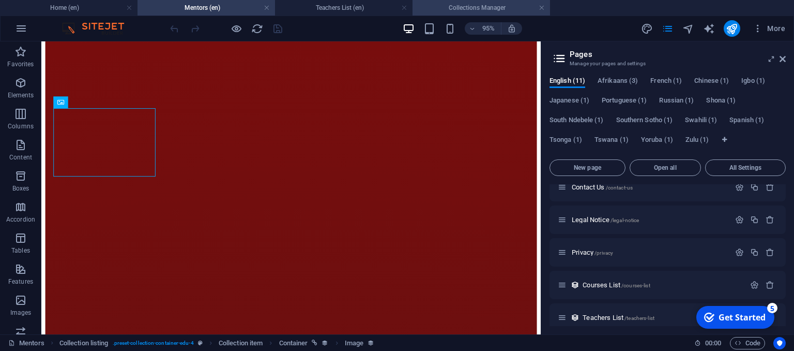
click at [499, 0] on li "Collections Manager" at bounding box center [482, 8] width 138 height 16
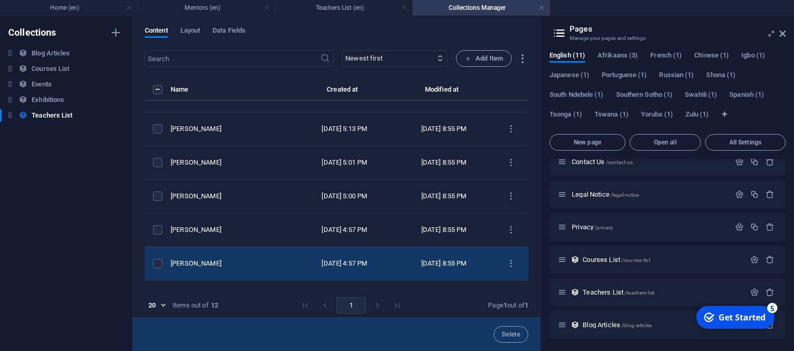
scroll to position [214, 0]
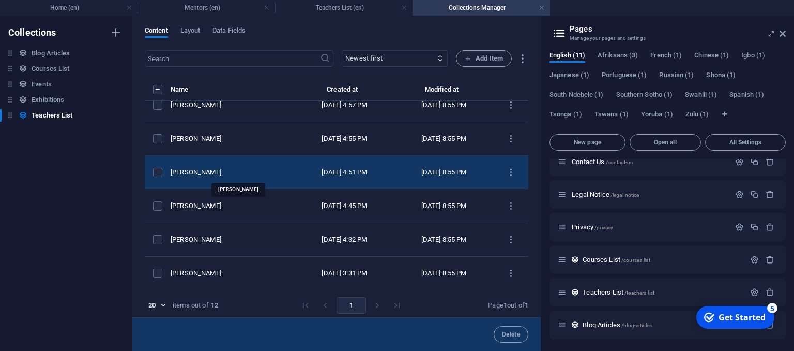
click at [233, 168] on div "[PERSON_NAME]" at bounding box center [229, 172] width 116 height 9
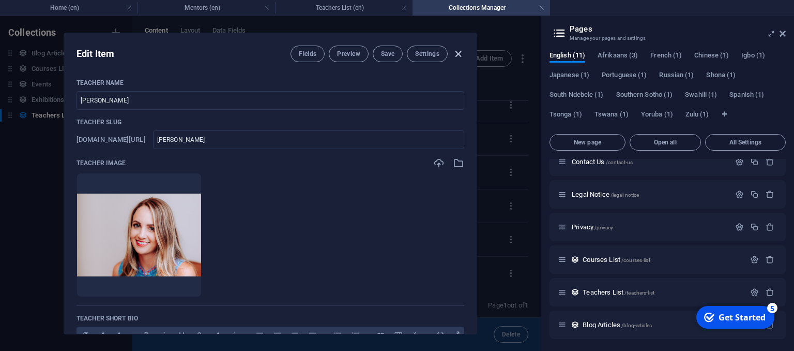
click at [454, 54] on icon "button" at bounding box center [459, 54] width 12 height 12
type input "[PERSON_NAME]"
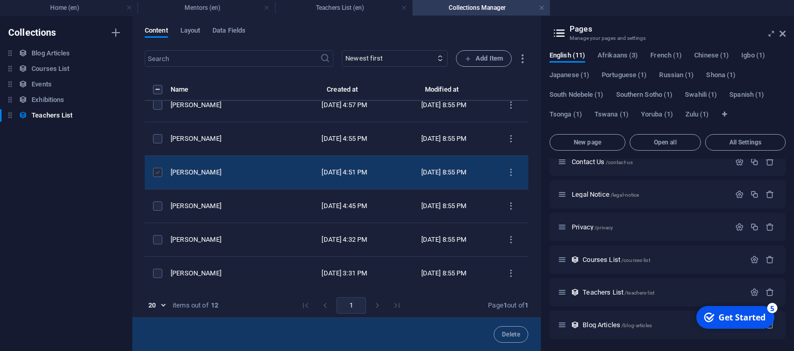
click at [161, 168] on label "items list" at bounding box center [157, 172] width 9 height 9
click at [0, 0] on input "items list" at bounding box center [0, 0] width 0 height 0
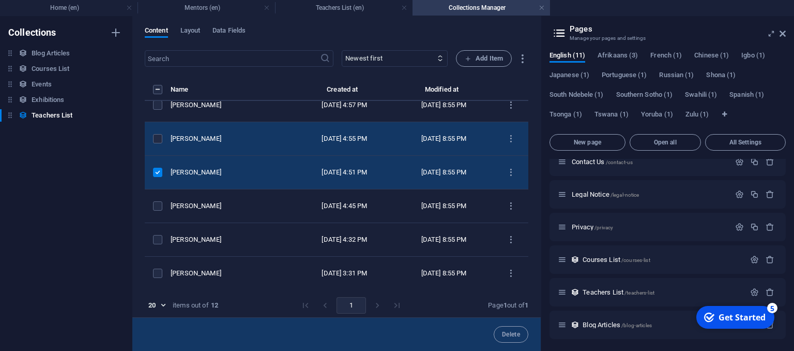
click at [162, 129] on td "items list" at bounding box center [158, 139] width 26 height 34
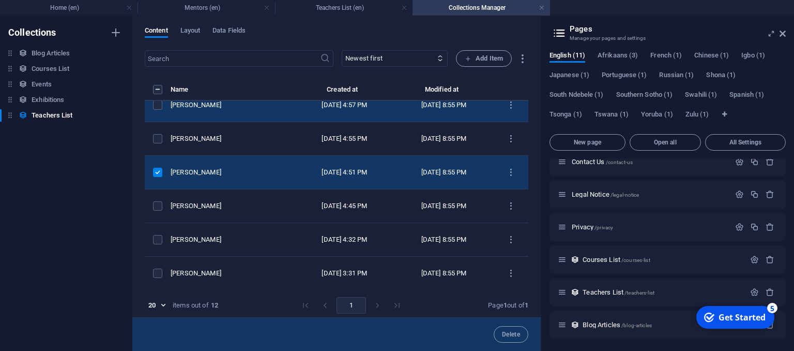
click at [163, 109] on td "items list" at bounding box center [158, 105] width 26 height 34
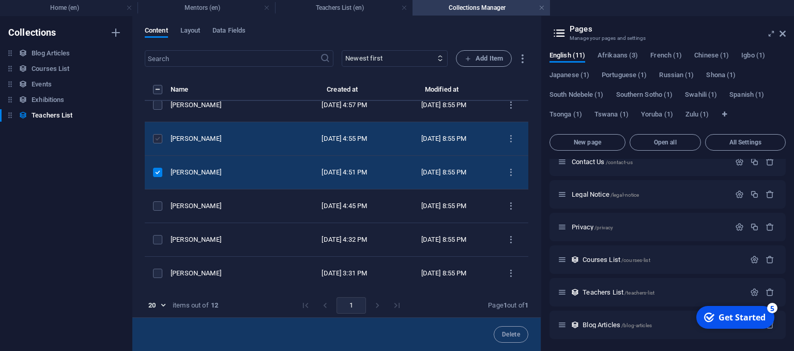
click at [154, 134] on label "items list" at bounding box center [157, 138] width 9 height 9
click at [0, 0] on input "items list" at bounding box center [0, 0] width 0 height 0
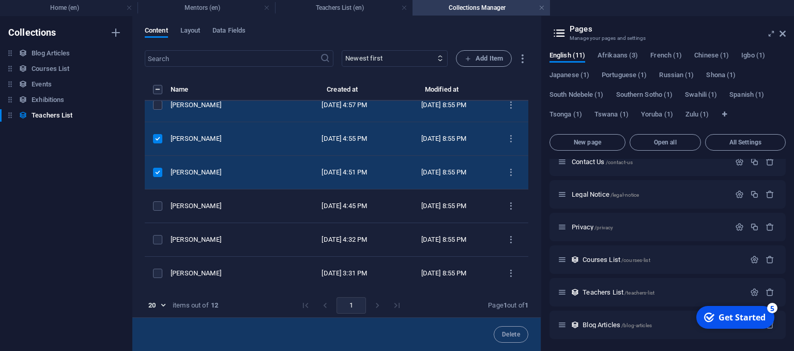
click at [159, 110] on td "items list" at bounding box center [158, 105] width 26 height 34
click at [154, 107] on label "items list" at bounding box center [157, 104] width 9 height 9
click at [0, 0] on input "items list" at bounding box center [0, 0] width 0 height 0
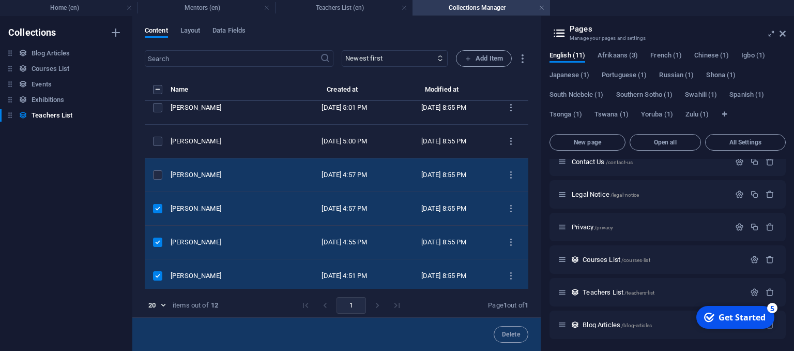
scroll to position [59, 0]
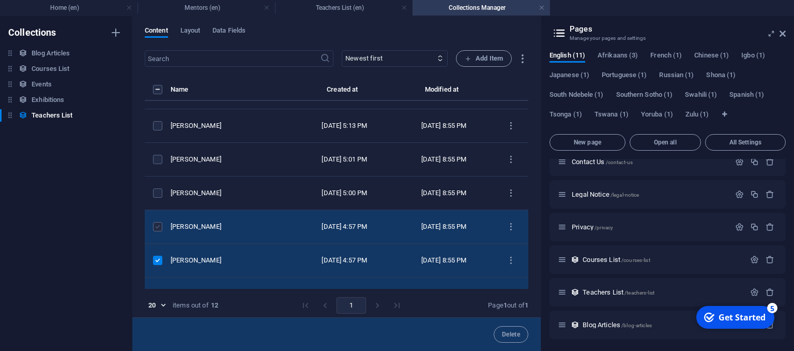
click at [160, 226] on label "items list" at bounding box center [157, 226] width 9 height 9
click at [0, 0] on input "items list" at bounding box center [0, 0] width 0 height 0
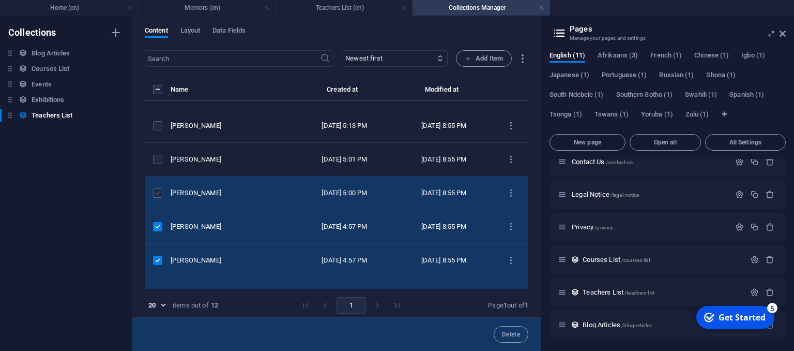
click at [160, 192] on label "items list" at bounding box center [157, 192] width 9 height 9
click at [0, 0] on input "items list" at bounding box center [0, 0] width 0 height 0
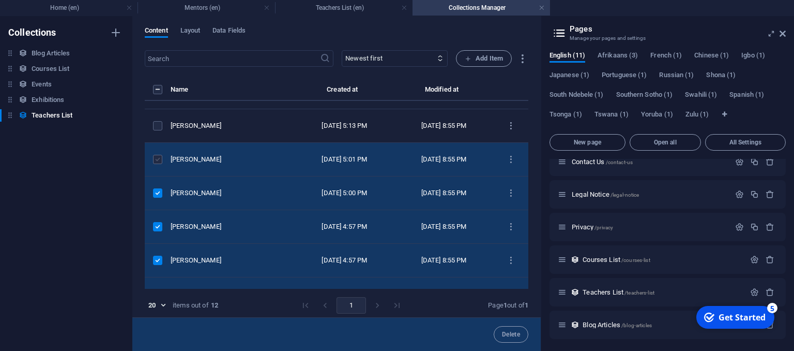
click at [160, 161] on label "items list" at bounding box center [157, 159] width 9 height 9
click at [0, 0] on input "items list" at bounding box center [0, 0] width 0 height 0
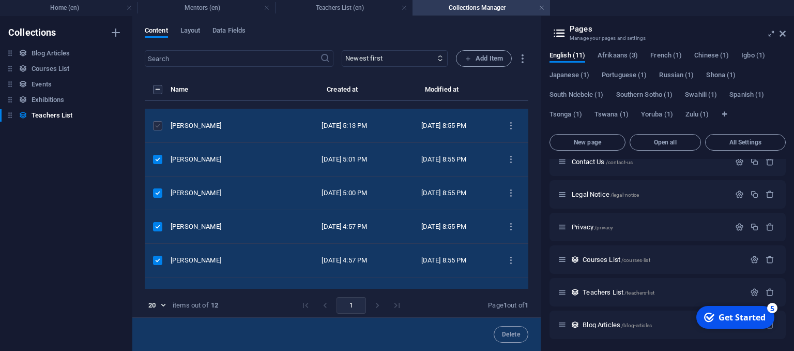
click at [161, 122] on label "items list" at bounding box center [157, 125] width 9 height 9
click at [0, 0] on input "items list" at bounding box center [0, 0] width 0 height 0
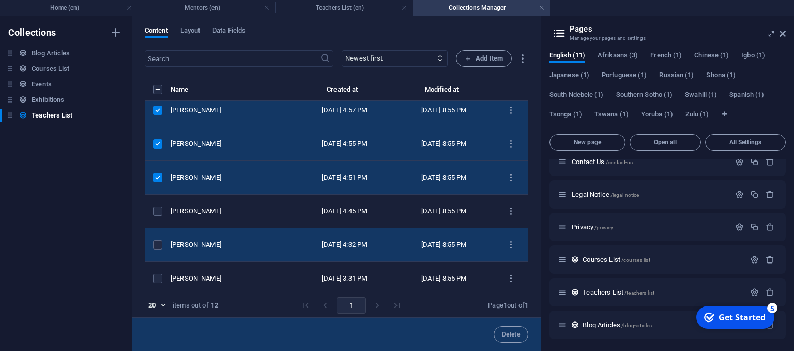
scroll to position [214, 0]
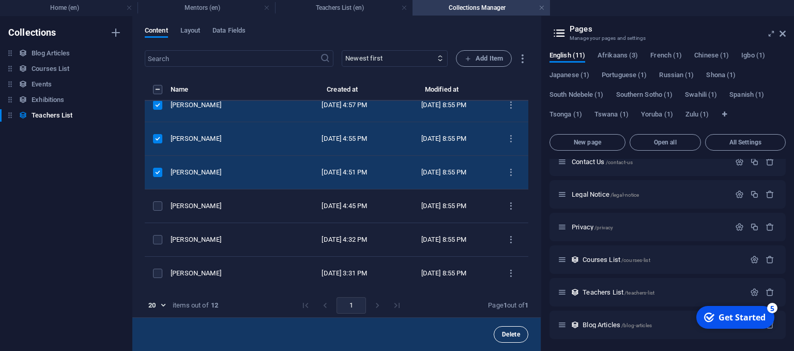
click at [512, 336] on span "Delete" at bounding box center [511, 334] width 18 height 6
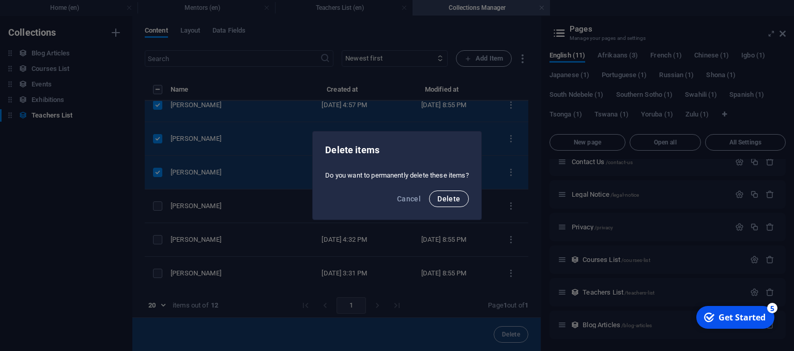
click at [445, 194] on span "Delete" at bounding box center [449, 198] width 23 height 8
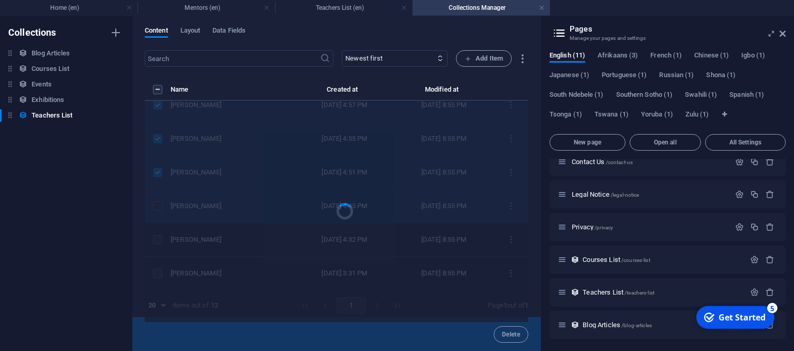
scroll to position [0, 0]
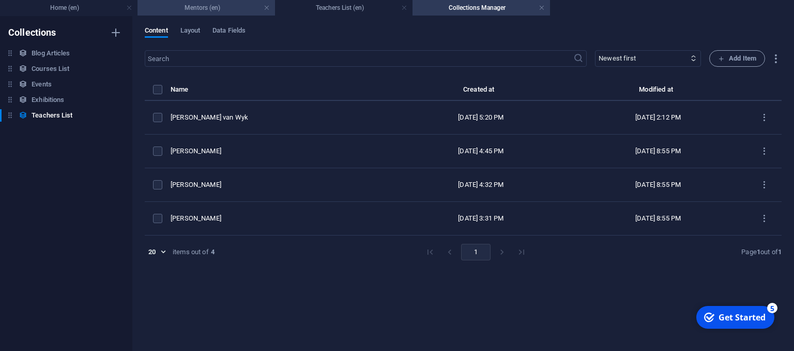
click at [193, 11] on h4 "Mentors (en)" at bounding box center [207, 7] width 138 height 11
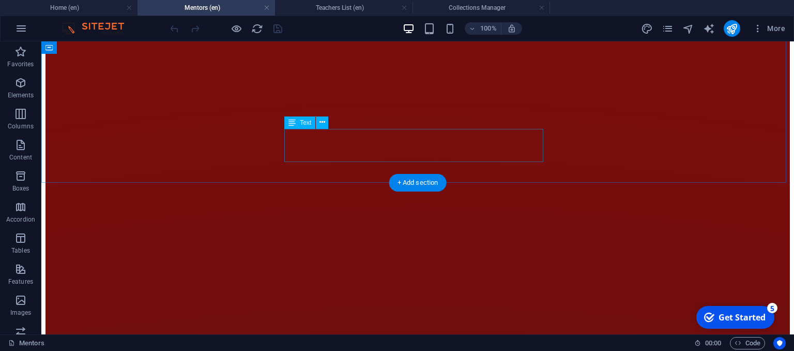
scroll to position [1314, 0]
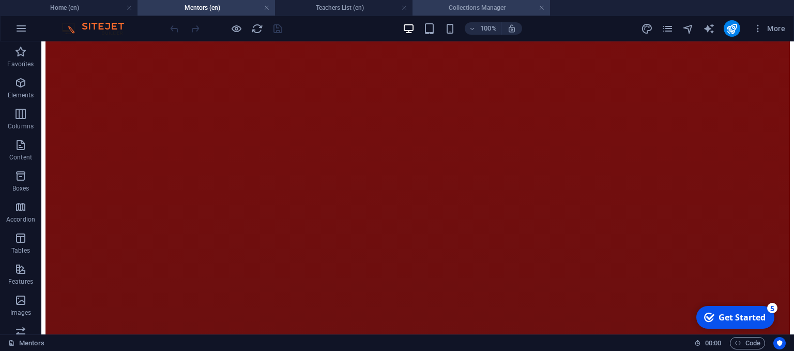
drag, startPoint x: 322, startPoint y: 2, endPoint x: 412, endPoint y: 3, distance: 90.0
click at [322, 2] on h4 "Teachers List (en)" at bounding box center [344, 7] width 138 height 11
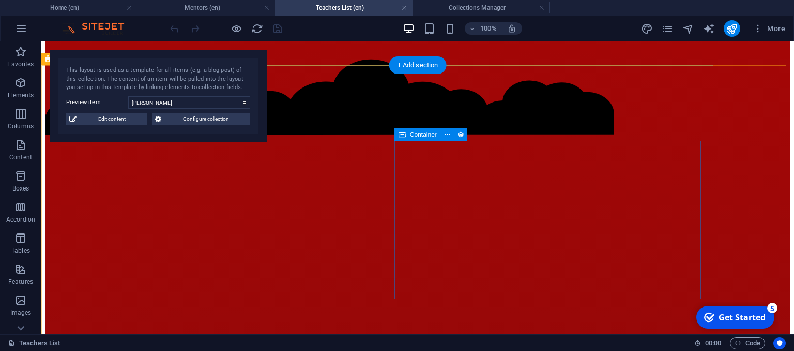
scroll to position [52, 0]
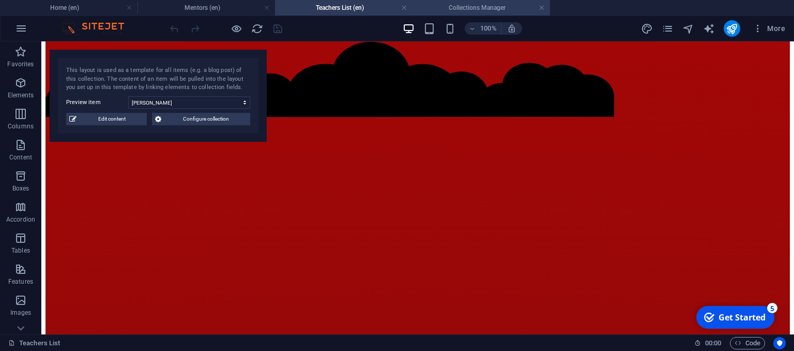
click at [481, 11] on h4 "Collections Manager" at bounding box center [482, 7] width 138 height 11
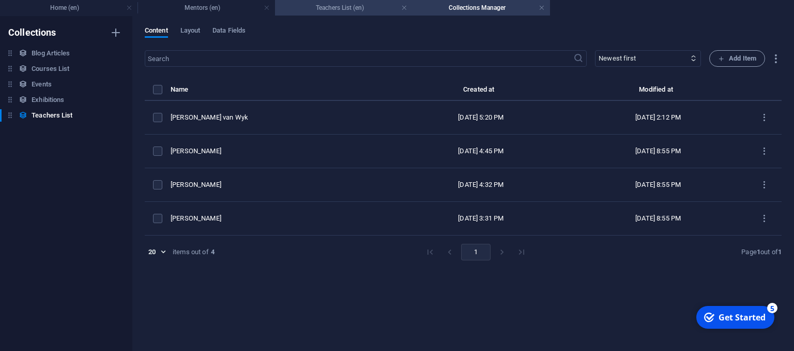
click at [343, 15] on li "Teachers List (en)" at bounding box center [344, 8] width 138 height 16
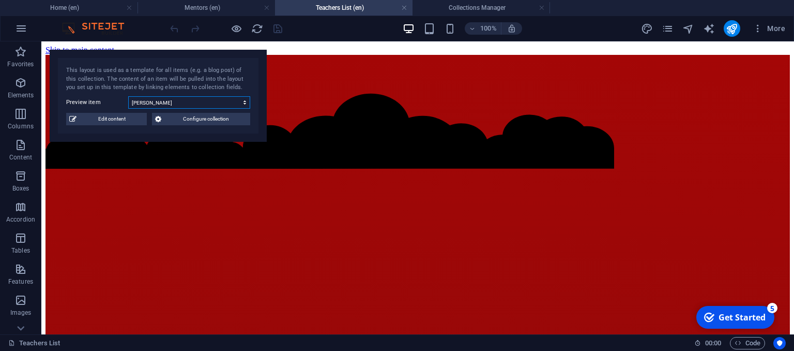
click at [188, 101] on select "[PERSON_NAME] [PERSON_NAME] van Wyk [PERSON_NAME] [PERSON_NAME] [PERSON_NAME] […" at bounding box center [189, 102] width 122 height 12
drag, startPoint x: 189, startPoint y: 104, endPoint x: 199, endPoint y: 87, distance: 19.4
click at [189, 104] on select "[PERSON_NAME] [PERSON_NAME] van Wyk [PERSON_NAME] [PERSON_NAME] [PERSON_NAME] […" at bounding box center [189, 102] width 122 height 12
click at [259, 31] on icon "reload" at bounding box center [257, 29] width 12 height 12
click at [211, 105] on select "[PERSON_NAME] van [PERSON_NAME] [PERSON_NAME] [PERSON_NAME]" at bounding box center [189, 102] width 122 height 12
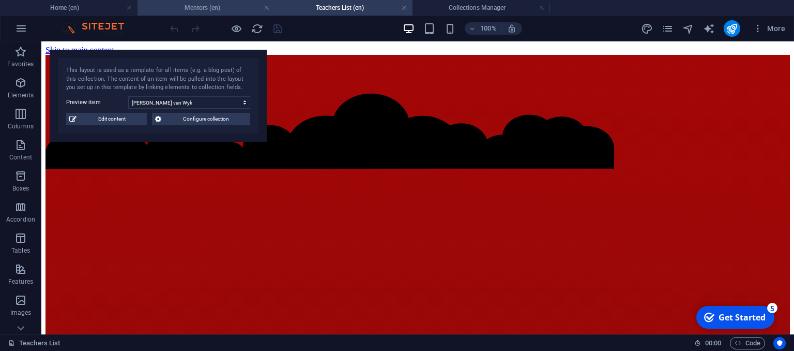
click at [226, 11] on h4 "Mentors (en)" at bounding box center [207, 7] width 138 height 11
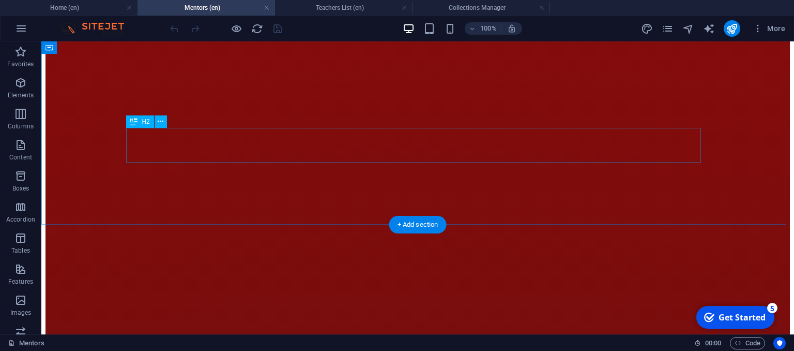
scroll to position [848, 0]
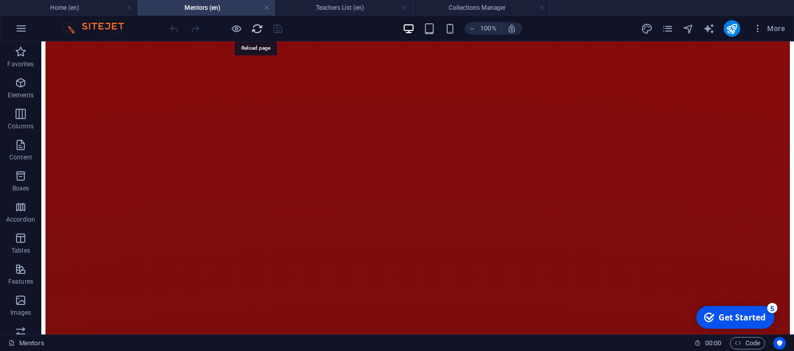
click at [261, 29] on icon "reload" at bounding box center [257, 29] width 12 height 12
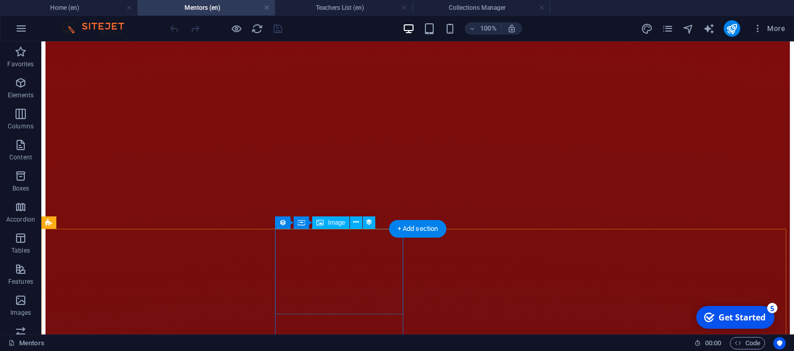
scroll to position [1241, 0]
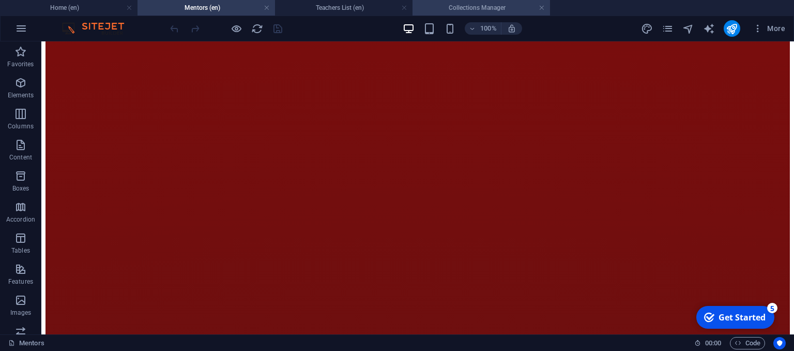
click at [501, 5] on h4 "Collections Manager" at bounding box center [482, 7] width 138 height 11
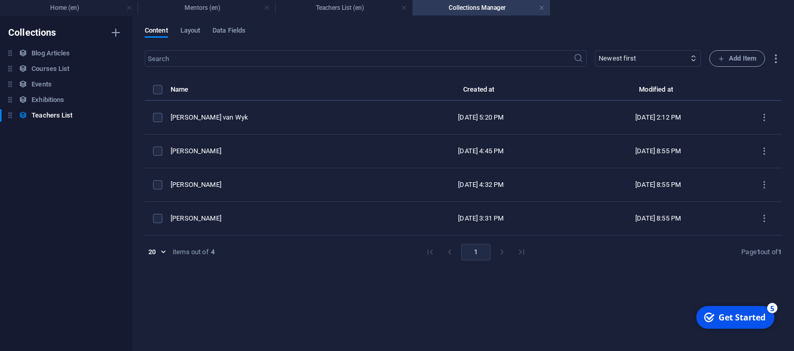
scroll to position [0, 0]
click at [365, 9] on h4 "Teachers List (en)" at bounding box center [344, 7] width 138 height 11
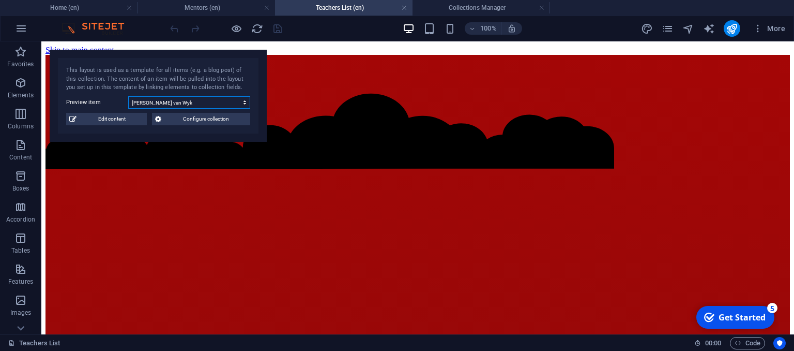
click at [235, 101] on select "[PERSON_NAME] van [PERSON_NAME] [PERSON_NAME] [PERSON_NAME]" at bounding box center [189, 102] width 122 height 12
select select "6862ddb9d03a298f7b0369f9"
click at [128, 96] on select "[PERSON_NAME] van [PERSON_NAME] [PERSON_NAME] [PERSON_NAME]" at bounding box center [189, 102] width 122 height 12
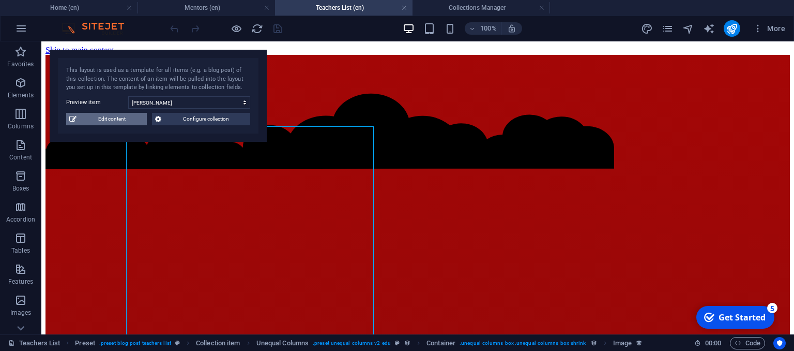
click at [88, 119] on span "Edit content" at bounding box center [112, 119] width 64 height 12
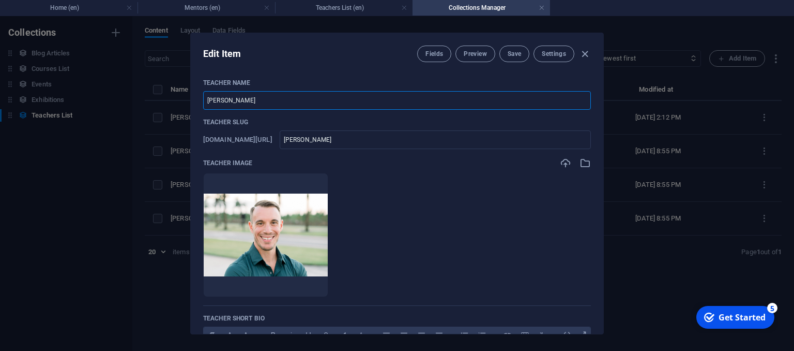
drag, startPoint x: 262, startPoint y: 102, endPoint x: 167, endPoint y: 116, distance: 96.7
click at [167, 114] on div "Edit Item Fields Preview Save Settings Teacher Name [PERSON_NAME] ​ Teacher Slu…" at bounding box center [397, 183] width 794 height 335
type input "L"
type input "l"
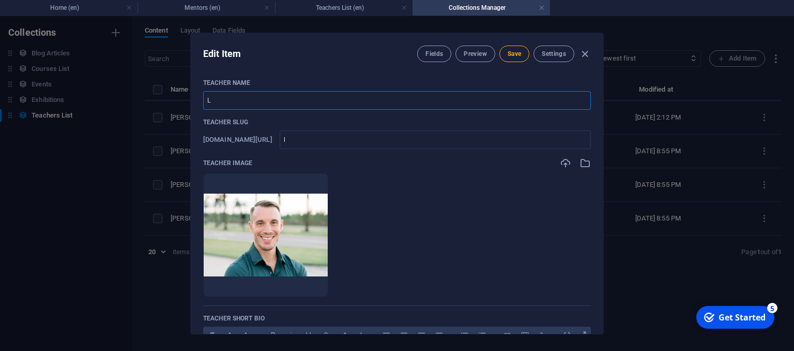
type input "Lu"
type input "lu"
type input "Luk"
type input "luk"
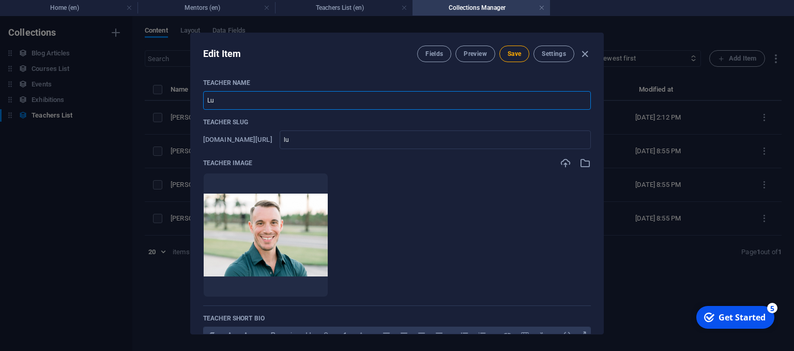
type input "luk"
type input "Lukh"
type input "lukh"
type input "Lukho"
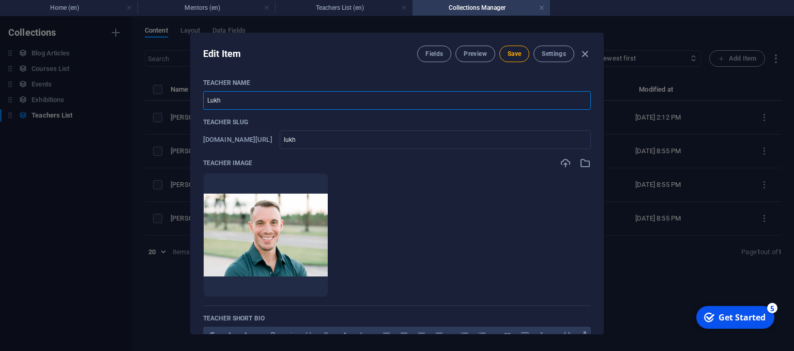
type input "lukho"
type input "Lukhon"
type input "lukhon"
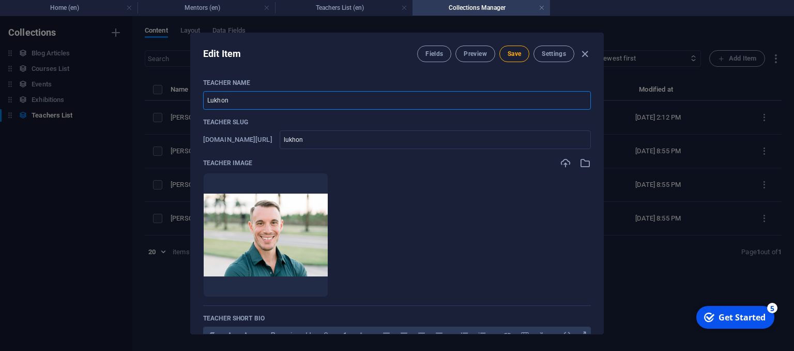
type input "Lukhona"
type input "lukhona"
type input "Lukhona N"
type input "lukhona-n"
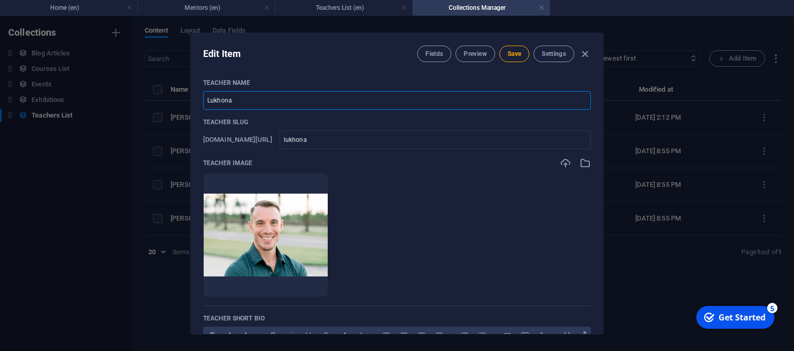
type input "lukhona-n"
type input "Lukhona Nt"
type input "lukhona-nt"
type input "Lukhona Nta"
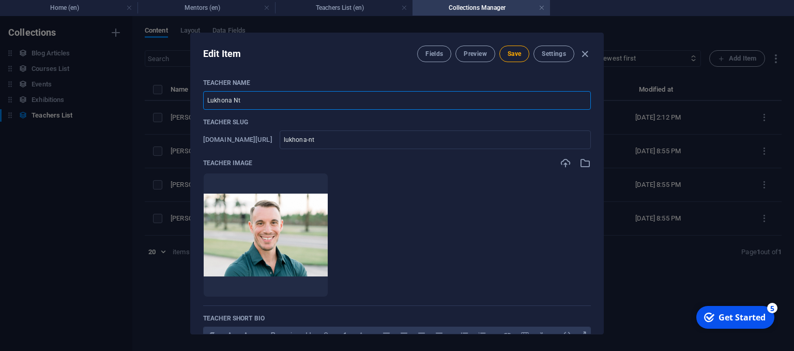
type input "lukhona-nta"
type input "Lukhona Ntam"
type input "lukhona-ntam"
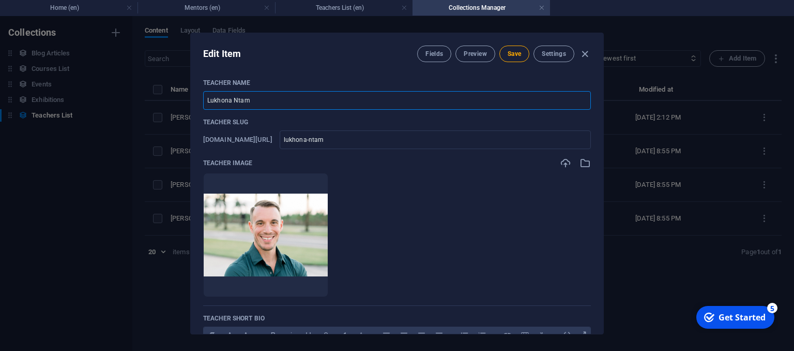
type input "Lukhona Ntamo"
type input "lukhona-ntamo"
type input "Lukhona Ntamo"
click at [563, 166] on icon "button" at bounding box center [565, 162] width 11 height 11
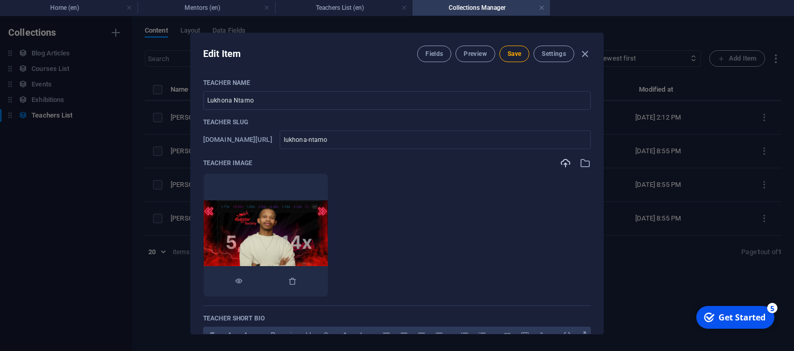
click at [264, 281] on div at bounding box center [266, 281] width 124 height 31
click at [243, 282] on icon "button" at bounding box center [239, 281] width 8 height 8
click at [513, 52] on span "Save" at bounding box center [514, 54] width 13 height 8
click at [583, 58] on icon "button" at bounding box center [585, 54] width 12 height 12
type input "lukhona-ntamo"
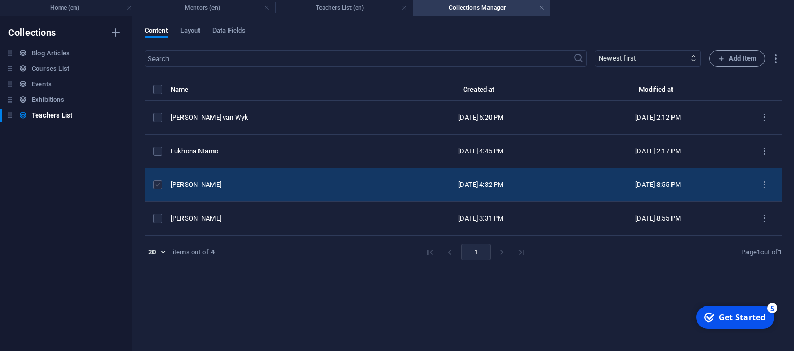
click at [156, 187] on label "items list" at bounding box center [157, 184] width 9 height 9
click at [0, 0] on input "items list" at bounding box center [0, 0] width 0 height 0
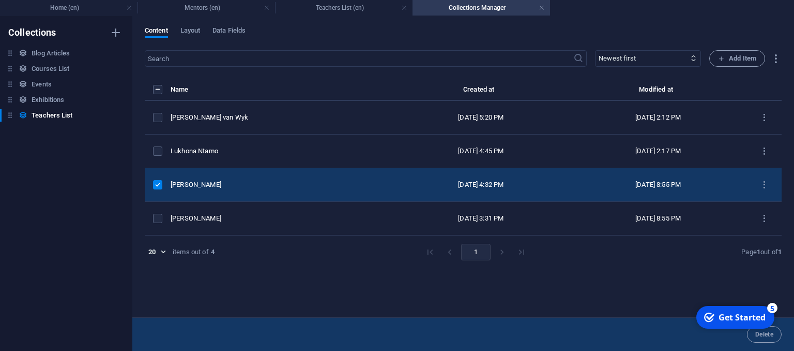
click at [213, 185] on div "[PERSON_NAME]" at bounding box center [278, 184] width 214 height 9
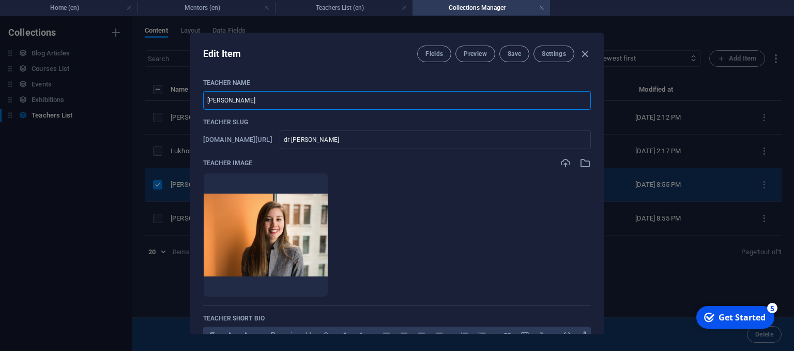
click at [280, 91] on input "[PERSON_NAME]" at bounding box center [397, 100] width 388 height 19
drag, startPoint x: 266, startPoint y: 107, endPoint x: 145, endPoint y: 107, distance: 121.5
click at [145, 107] on div "Edit Item Fields Preview Save Settings Teacher Name [PERSON_NAME] ​ Teacher Slu…" at bounding box center [397, 183] width 794 height 335
type input "S"
type input "s"
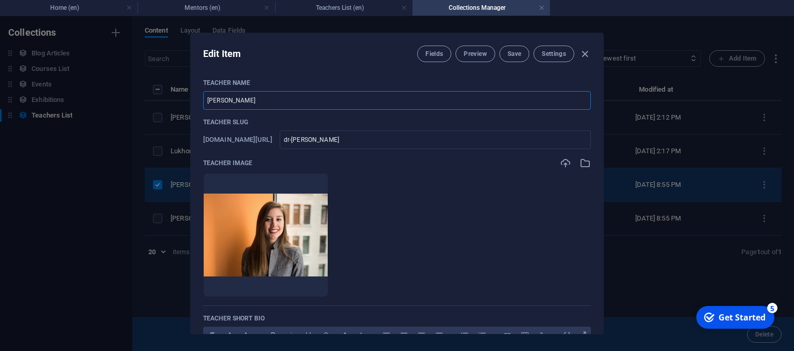
type input "s"
type input "Si"
type input "si"
type input "Sip"
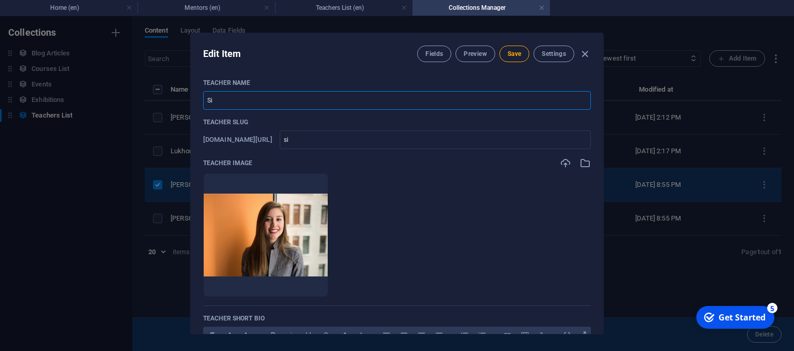
type input "sip"
type input "Siph"
type input "siph"
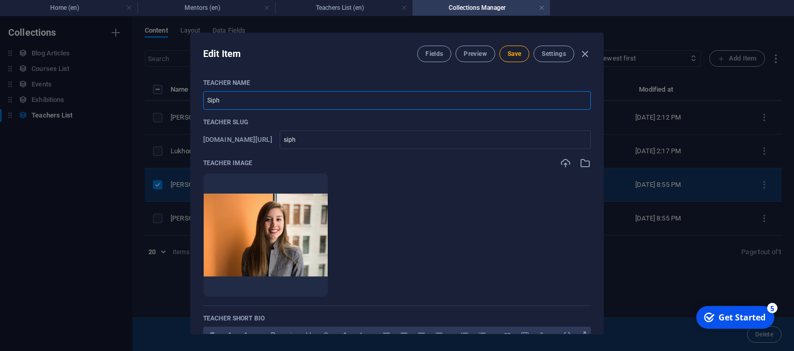
type input "Sipho"
type input "sipho"
type input "Siph"
type input "siph"
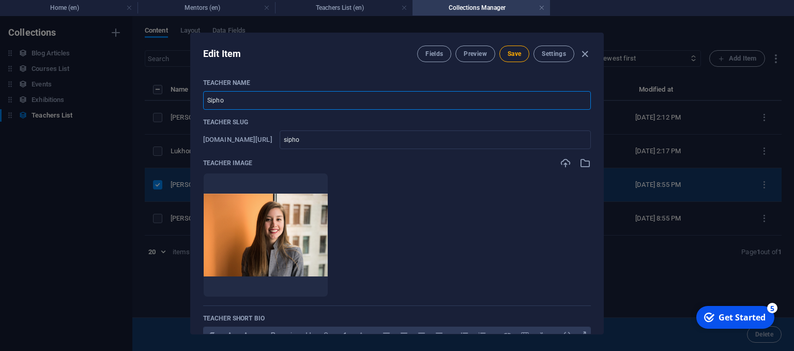
type input "siph"
type input "Sip"
type input "sip"
type input "Si"
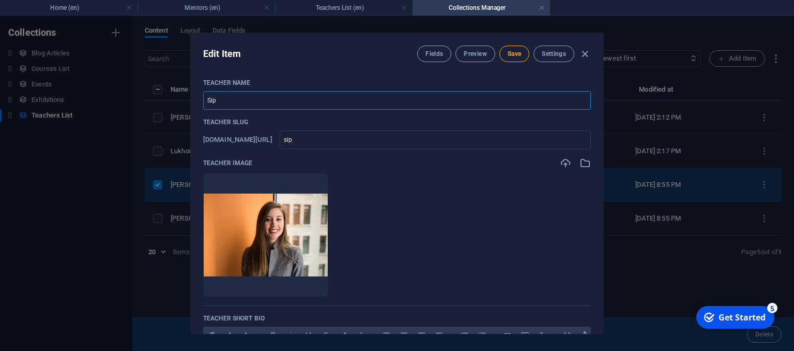
type input "si"
type input "S"
type input "s"
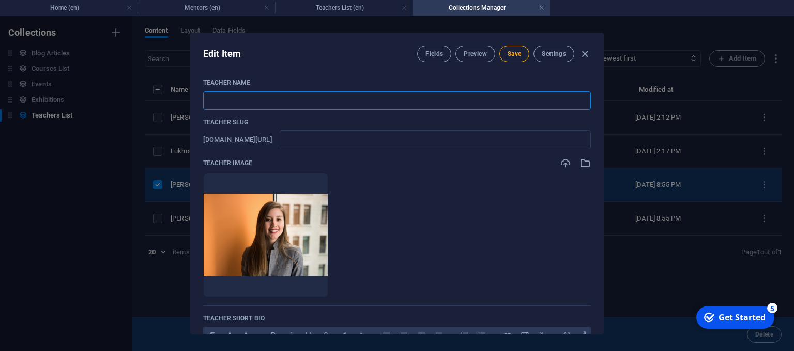
type input "B"
type input "b"
type input "Bl"
type input "bl"
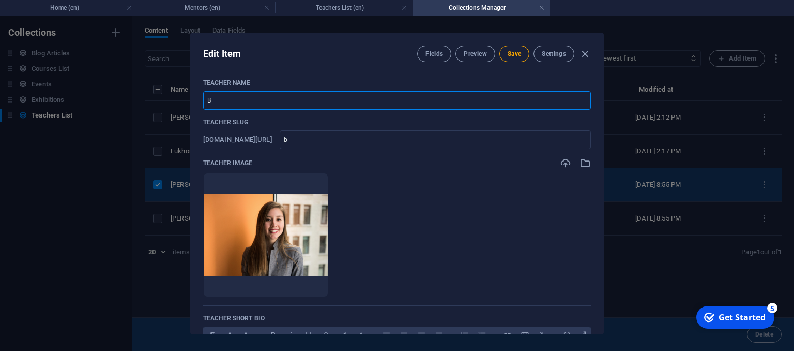
type input "bl"
type input "Ble"
type input "ble"
type input "Bles"
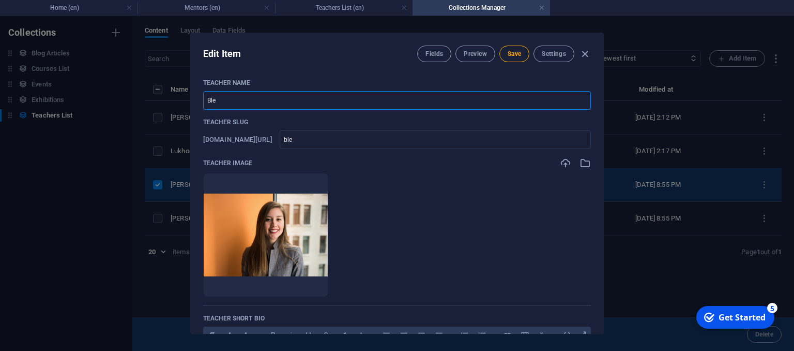
type input "bles"
type input "Bless"
type input "bless"
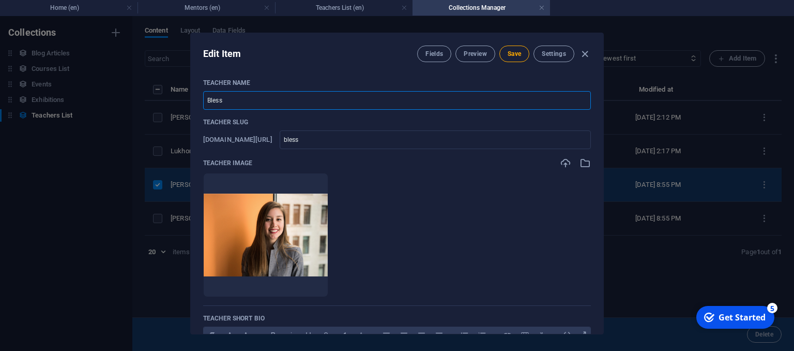
type input "Blessi"
type input "blessi"
type input "Blessin"
type input "blessin"
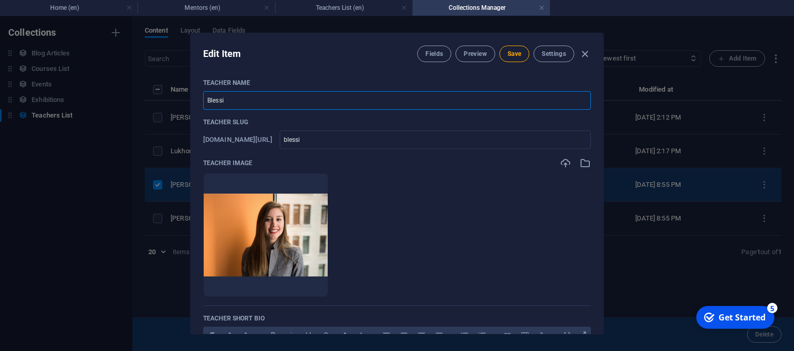
type input "blessin"
type input "Blessing"
type input "blessing"
type input "Blessing M"
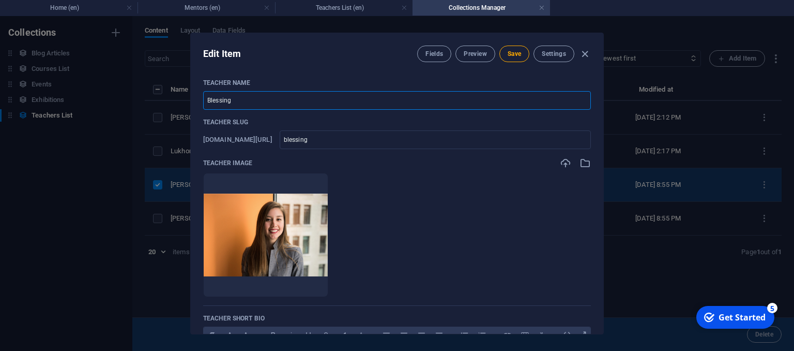
type input "blessing-m"
type input "Blessing Mg"
type input "blessing-mg"
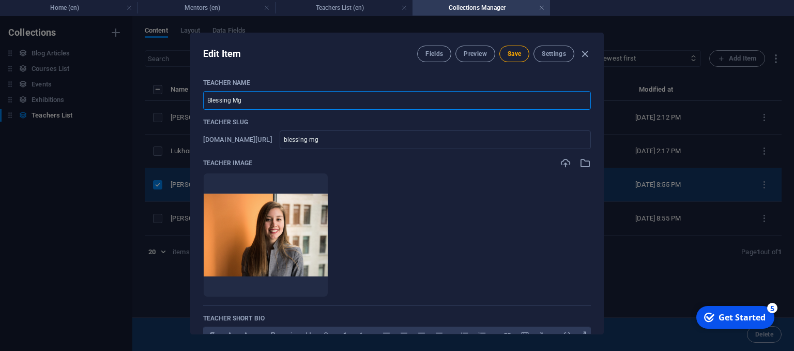
type input "Blessing Mgo"
type input "blessing-mgo"
type input "Blessing Mgoz"
type input "blessing-mgoz"
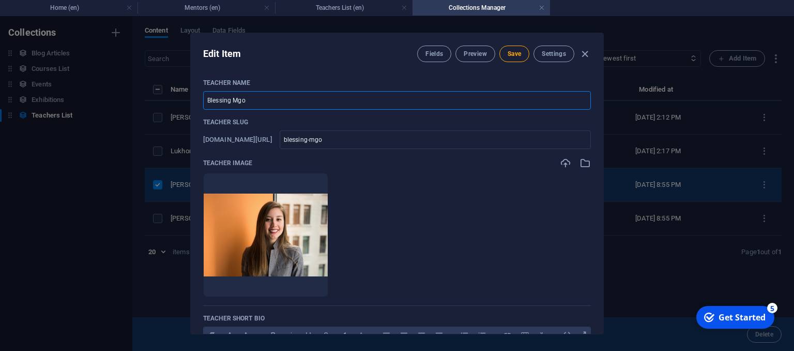
type input "blessing-mgoz"
type input "Blessing Mgozo"
type input "blessing-mgozo"
type input "Blessing Mgoz"
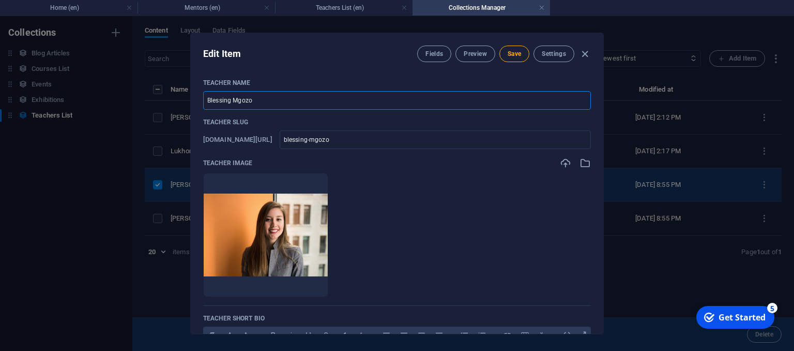
type input "blessing-mgoz"
type input "Blessing Mgo"
type input "blessing-mgo"
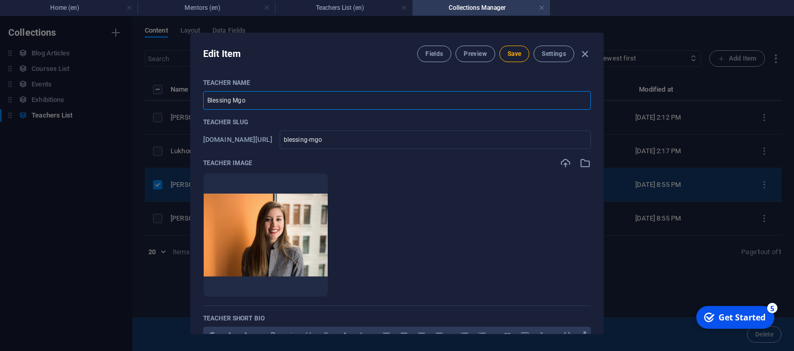
type input "Blessing Mg"
type input "blessing-mg"
type input "Blessing M"
type input "blessing-m"
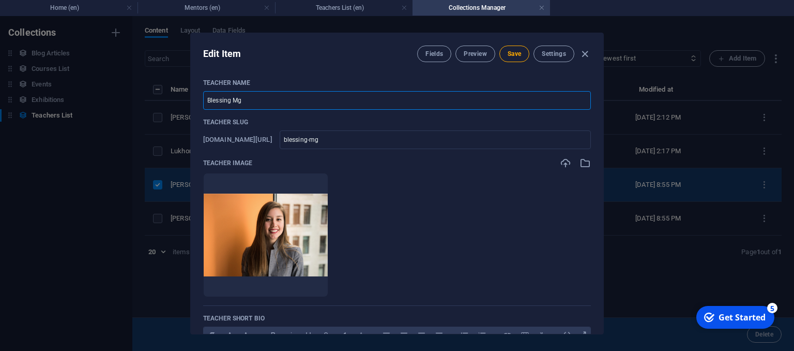
type input "blessing-m"
type input "Blessing"
type input "blessing"
type input "Blessing N"
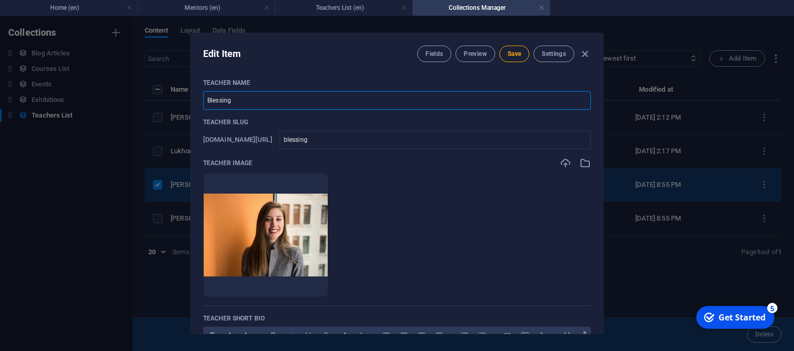
type input "blessing-n"
type input "Blessing [PERSON_NAME]"
type input "blessing-ng"
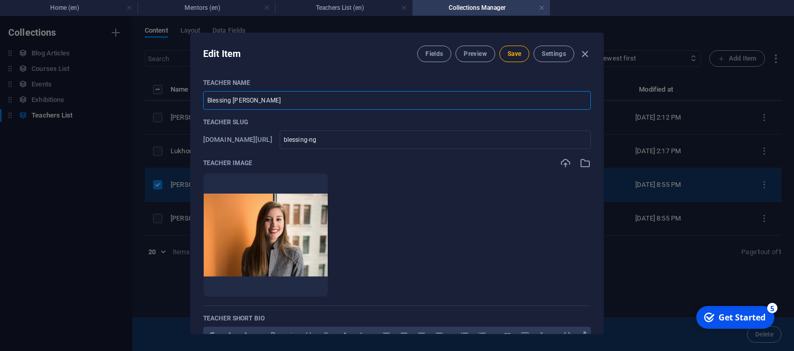
type input "Blessing Ngo"
type input "[PERSON_NAME]"
type input "Blessing Ngoz"
type input "blessing-ngoz"
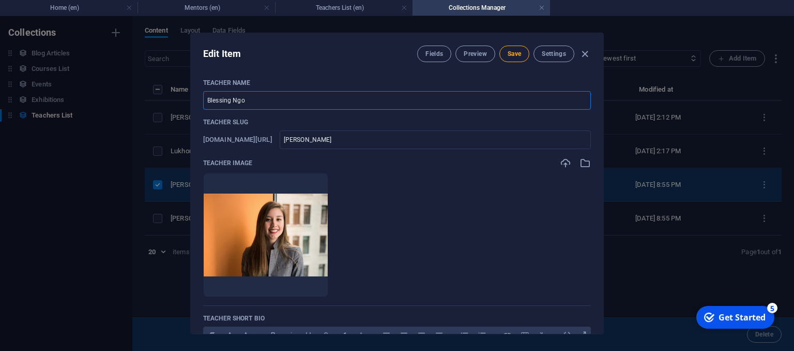
type input "blessing-ngoz"
type input "Blessing Ngozo"
type input "blessing-ngozo"
type input "Blessing Ngozo"
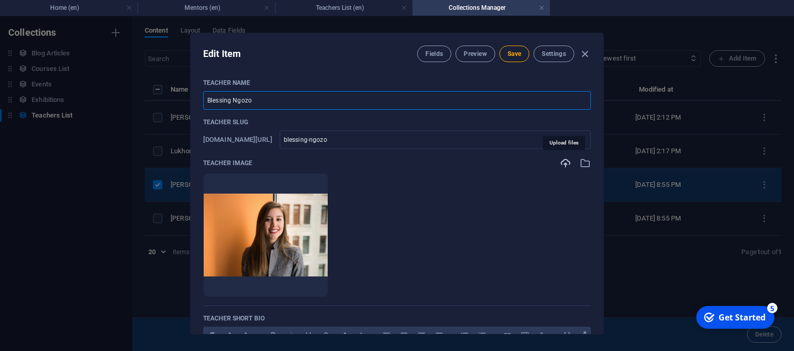
click at [563, 160] on icon "button" at bounding box center [565, 162] width 11 height 11
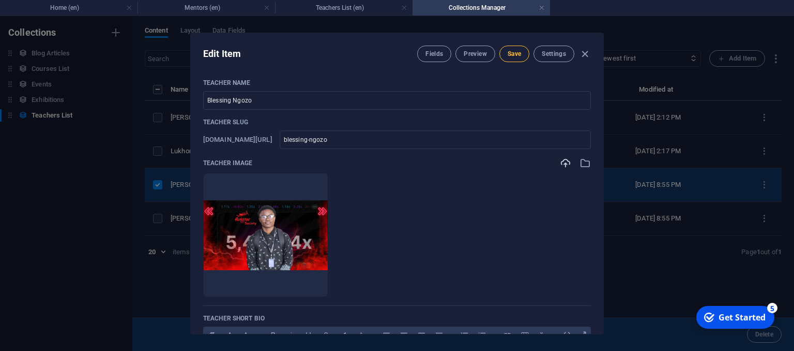
click at [515, 52] on span "Save" at bounding box center [514, 54] width 13 height 8
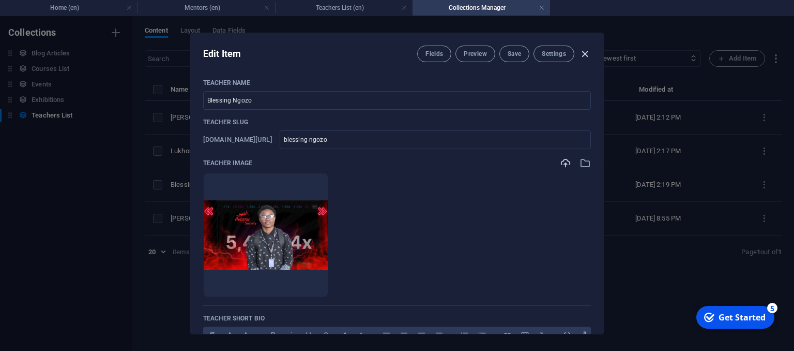
click at [583, 52] on icon "button" at bounding box center [585, 54] width 12 height 12
type input "blessing-ngozo"
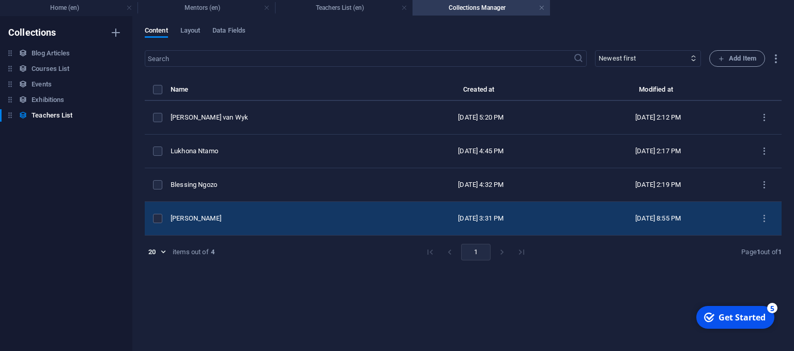
click at [230, 215] on div "[PERSON_NAME]" at bounding box center [278, 218] width 214 height 9
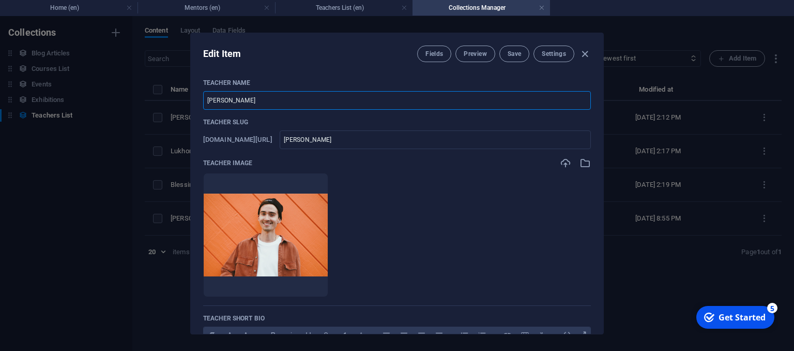
drag, startPoint x: 273, startPoint y: 102, endPoint x: 123, endPoint y: 102, distance: 150.0
click at [123, 102] on div "Edit Item Fields Preview Save Settings Teacher Name [PERSON_NAME] ​ Teacher Slu…" at bounding box center [397, 183] width 794 height 335
type input "B"
type input "b"
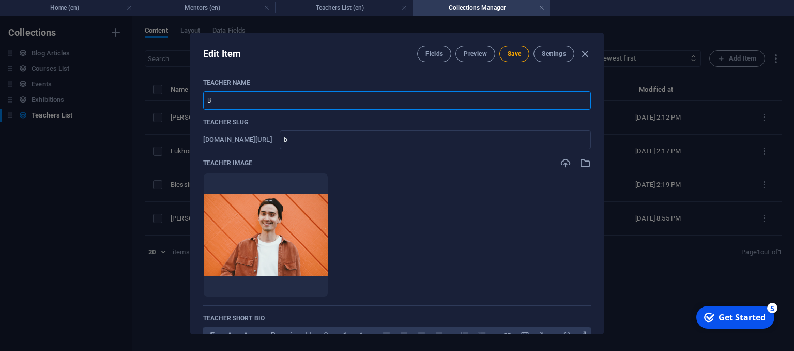
type input "Bo"
type input "bo"
type input "Bos"
type input "bos"
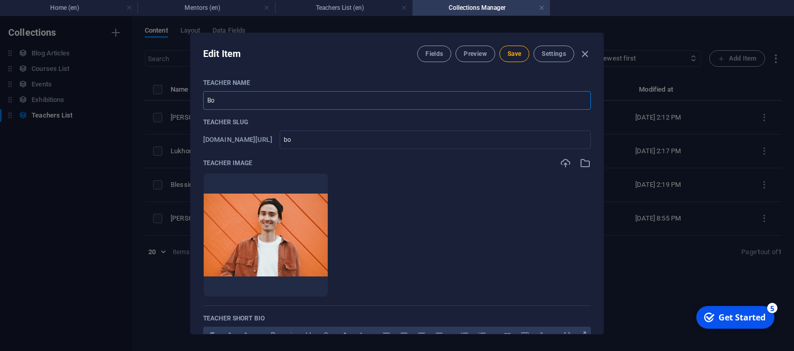
type input "bos"
type input "Boss"
type input "boss"
type input "Boss M"
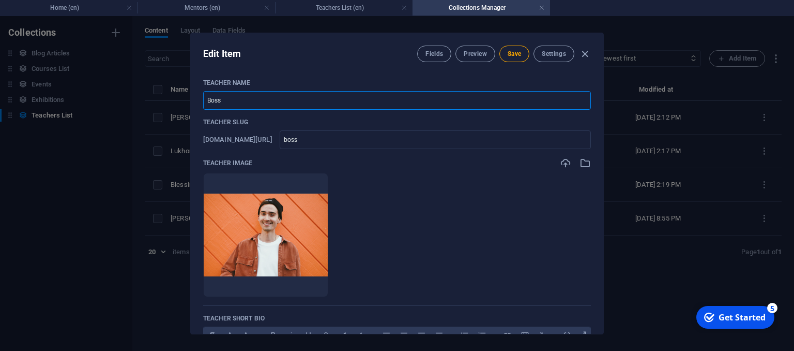
type input "boss-m"
type input "Boss Mb"
type input "boss-mb"
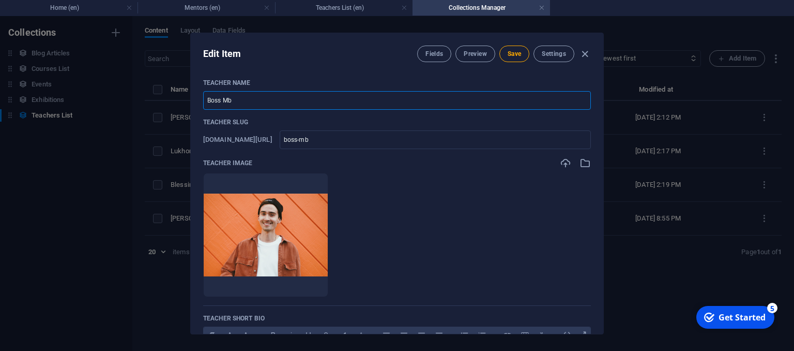
type input "Boss Mbu"
type input "boss-mbu"
click at [563, 159] on icon "button" at bounding box center [565, 162] width 11 height 11
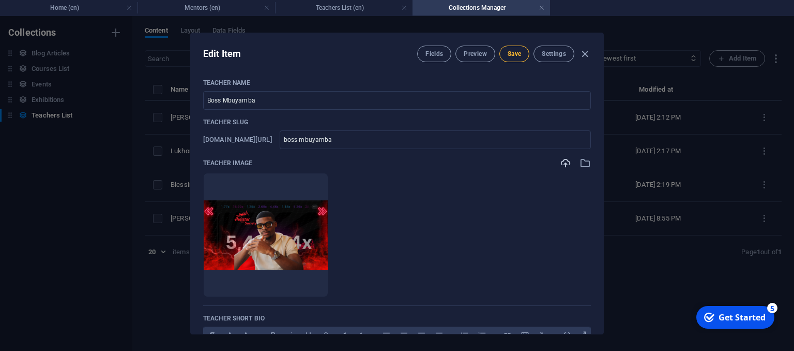
click at [514, 51] on span "Save" at bounding box center [514, 54] width 13 height 8
click at [586, 49] on icon "button" at bounding box center [585, 54] width 12 height 12
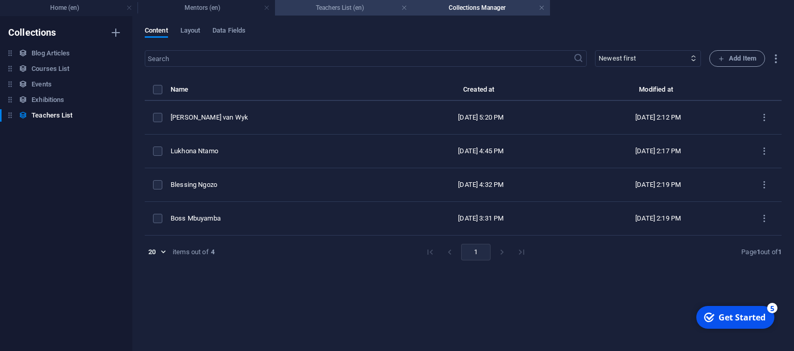
click at [358, 9] on h4 "Teachers List (en)" at bounding box center [344, 7] width 138 height 11
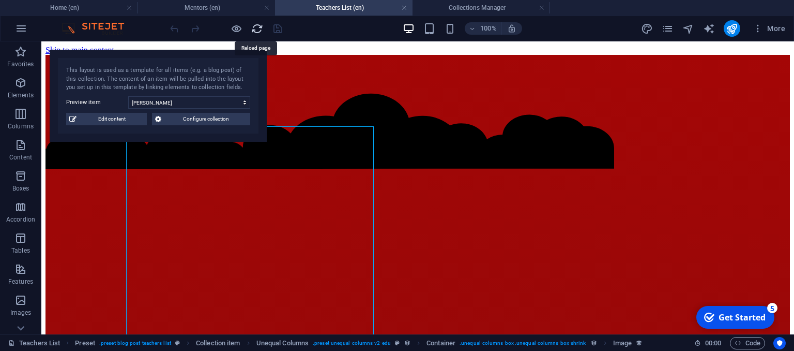
click at [261, 27] on icon "reload" at bounding box center [257, 29] width 12 height 12
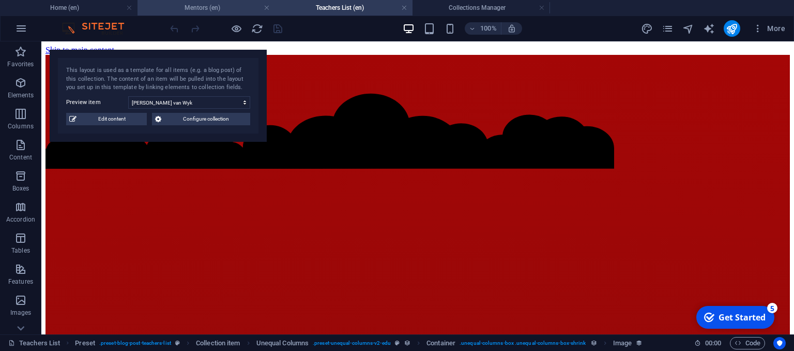
click at [244, 9] on h4 "Mentors (en)" at bounding box center [207, 7] width 138 height 11
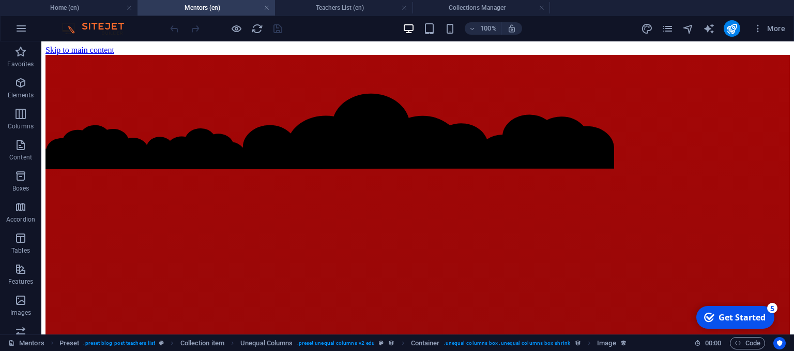
scroll to position [1241, 0]
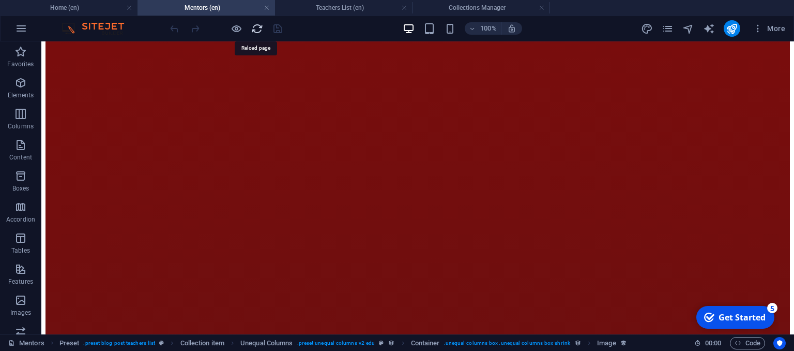
click at [257, 25] on icon "reload" at bounding box center [257, 29] width 12 height 12
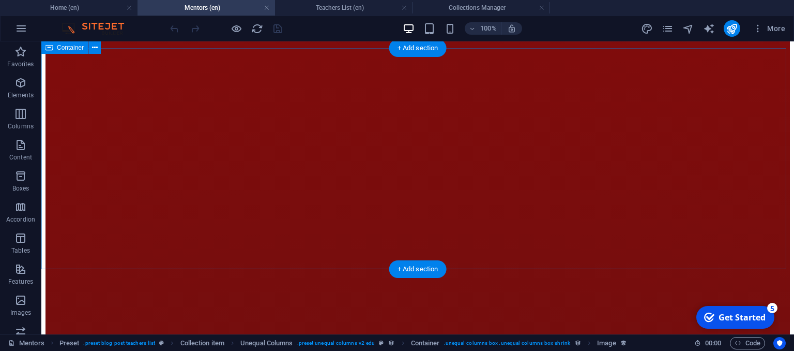
scroll to position [1034, 0]
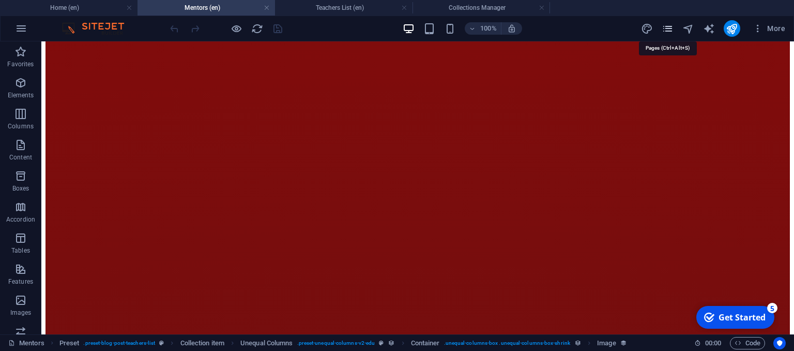
click at [670, 25] on icon "pages" at bounding box center [668, 29] width 12 height 12
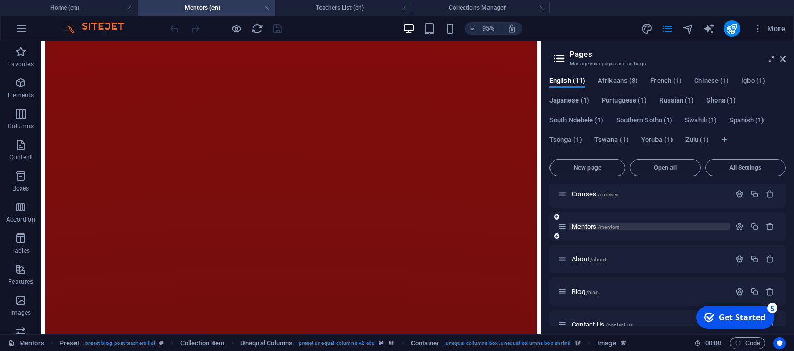
scroll to position [52, 0]
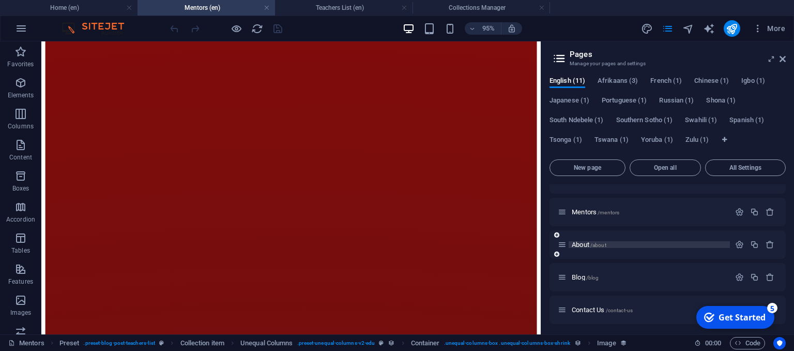
click at [588, 243] on span "About /about" at bounding box center [589, 244] width 35 height 8
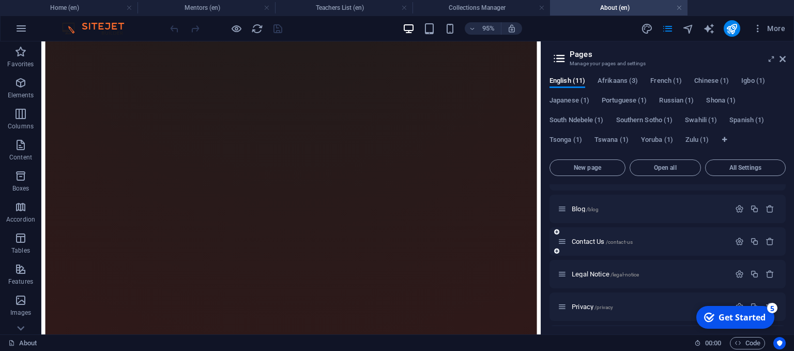
scroll to position [103, 0]
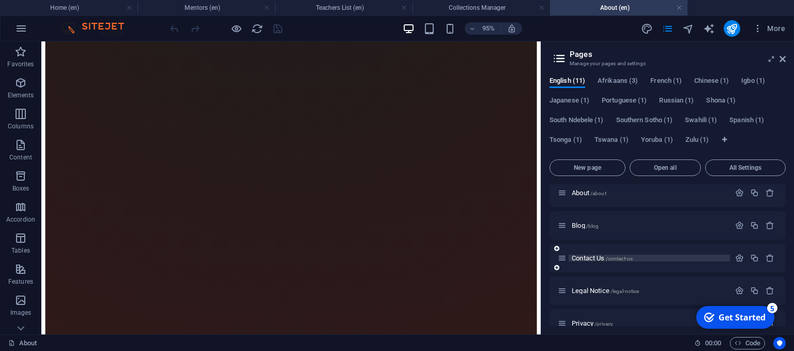
click at [573, 257] on span "Contact Us /contact-us" at bounding box center [602, 258] width 61 height 8
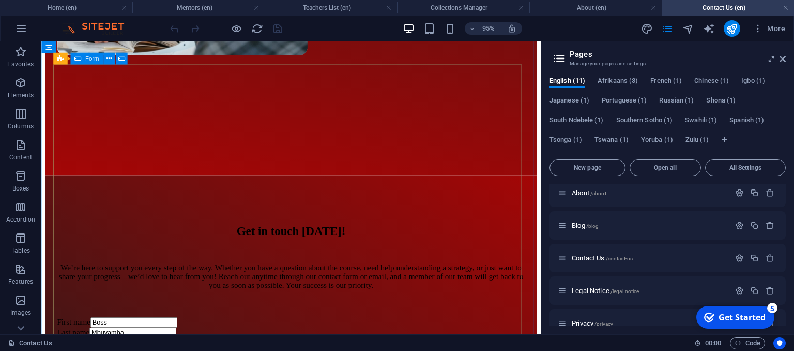
scroll to position [569, 0]
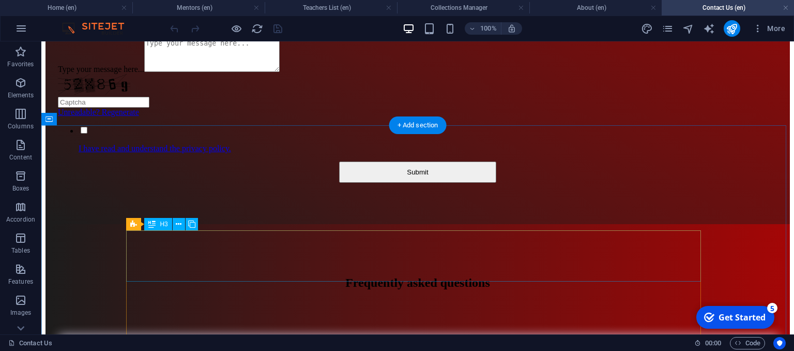
scroll to position [724, 0]
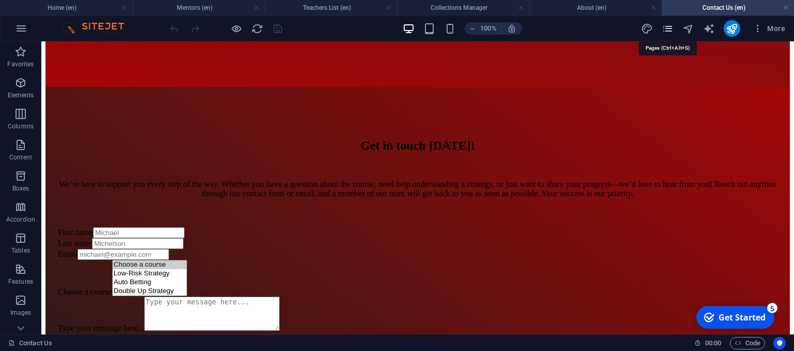
click at [664, 31] on icon "pages" at bounding box center [668, 29] width 12 height 12
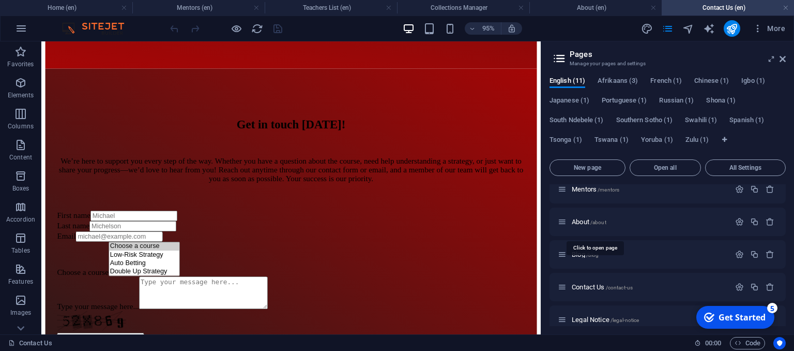
scroll to position [155, 0]
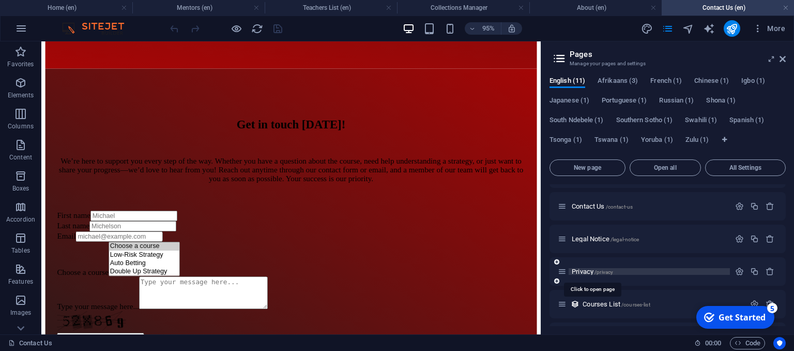
click at [586, 270] on span "Privacy /privacy" at bounding box center [592, 271] width 41 height 8
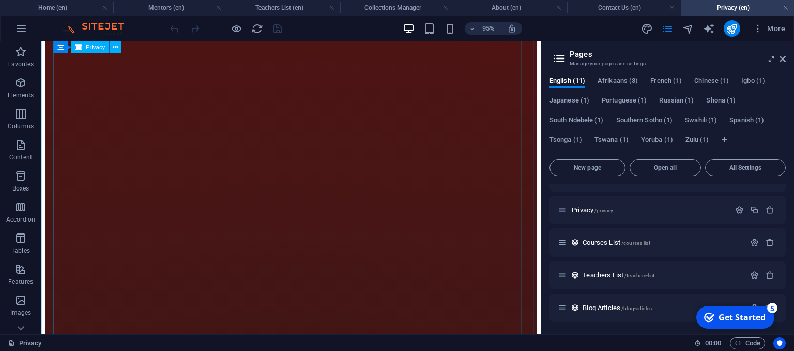
scroll to position [2741, 0]
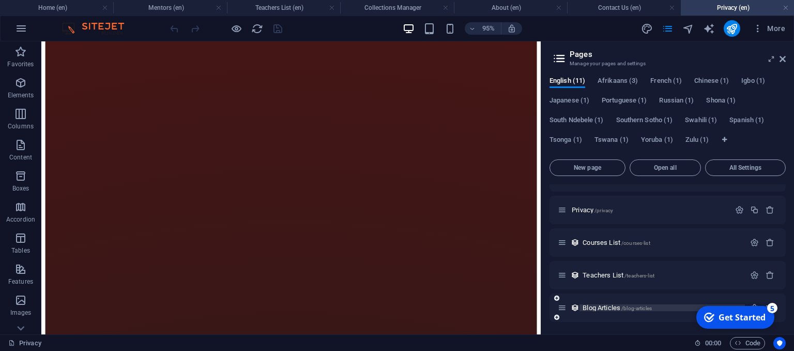
click at [610, 310] on span "Blog Articles /blog-articles" at bounding box center [617, 308] width 69 height 8
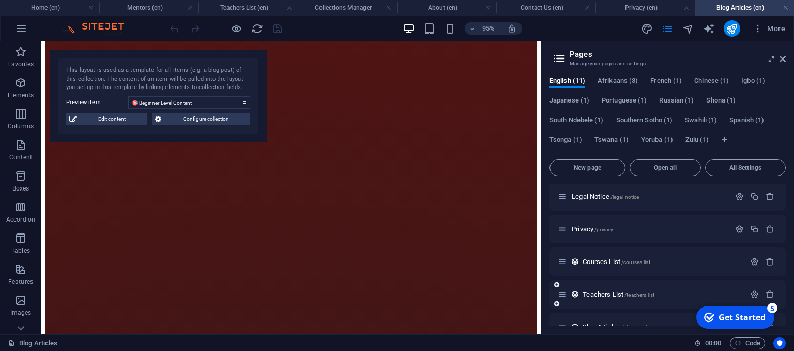
scroll to position [217, 0]
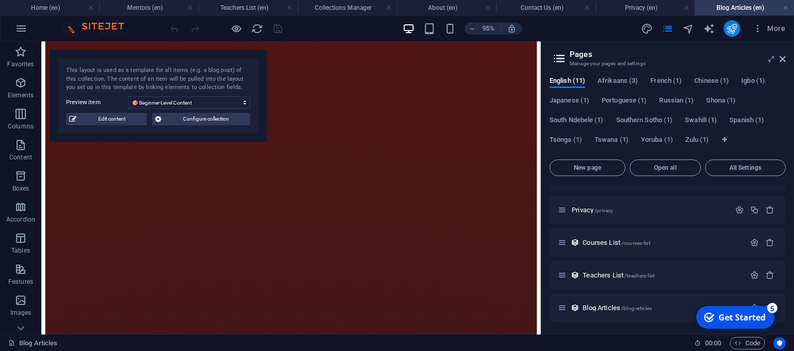
click at [731, 35] on button "publish" at bounding box center [732, 28] width 17 height 17
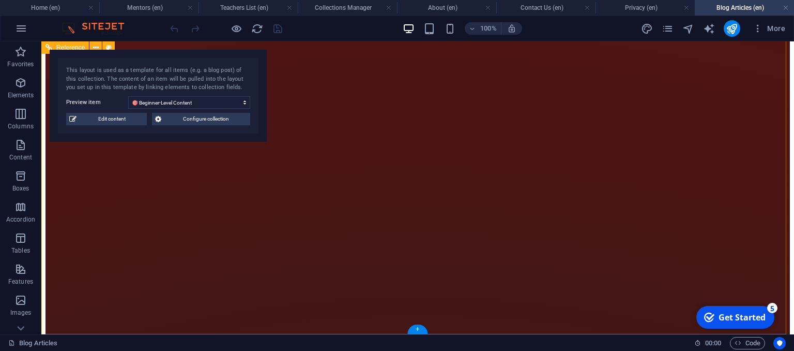
scroll to position [2369, 0]
